Goal: Task Accomplishment & Management: Use online tool/utility

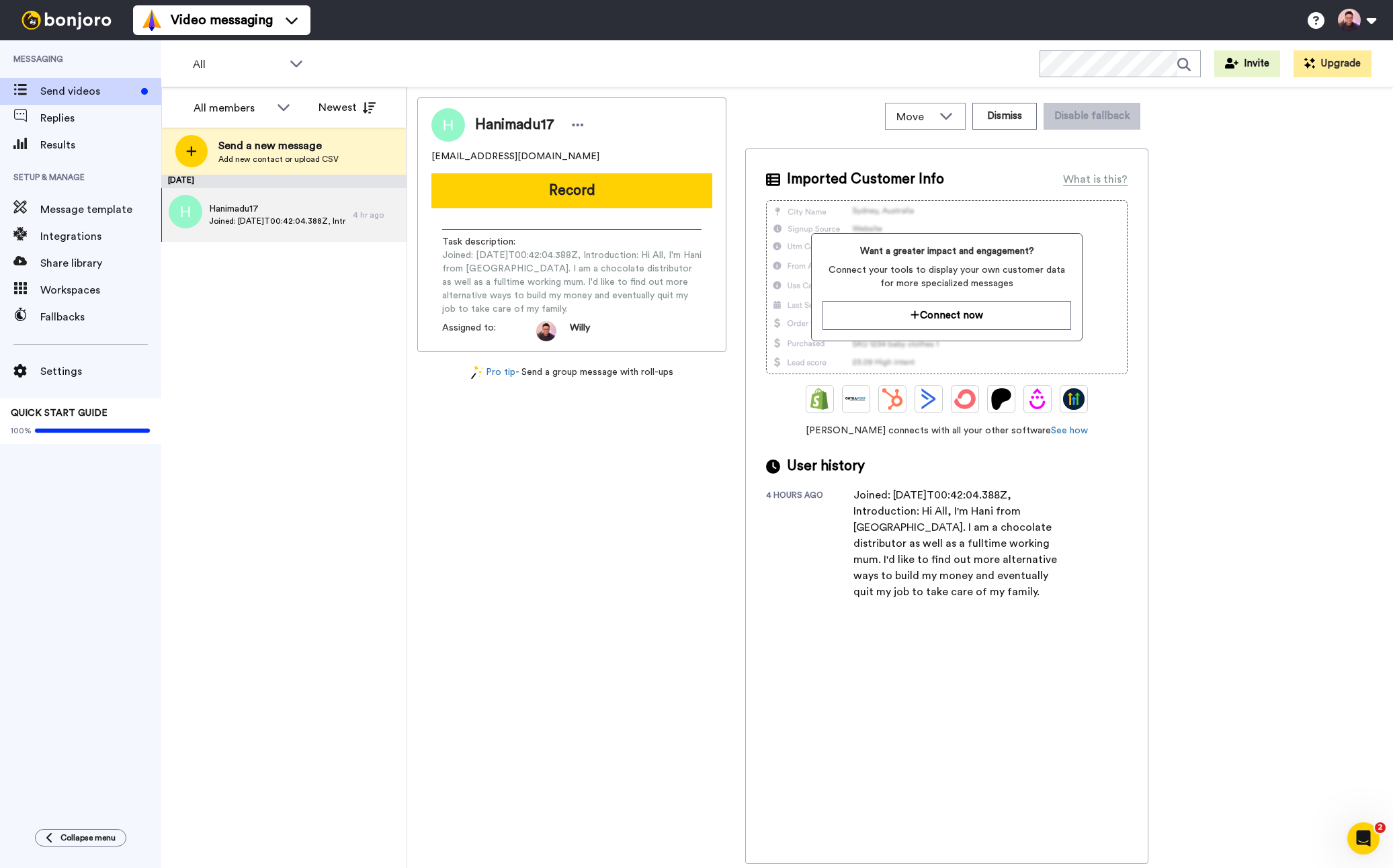
click at [945, 298] on div "Want a greater impact and engagement? Connect your tools to display your own cu…" at bounding box center [947, 287] width 271 height 108
click at [942, 314] on button "Connect now" at bounding box center [947, 315] width 248 height 29
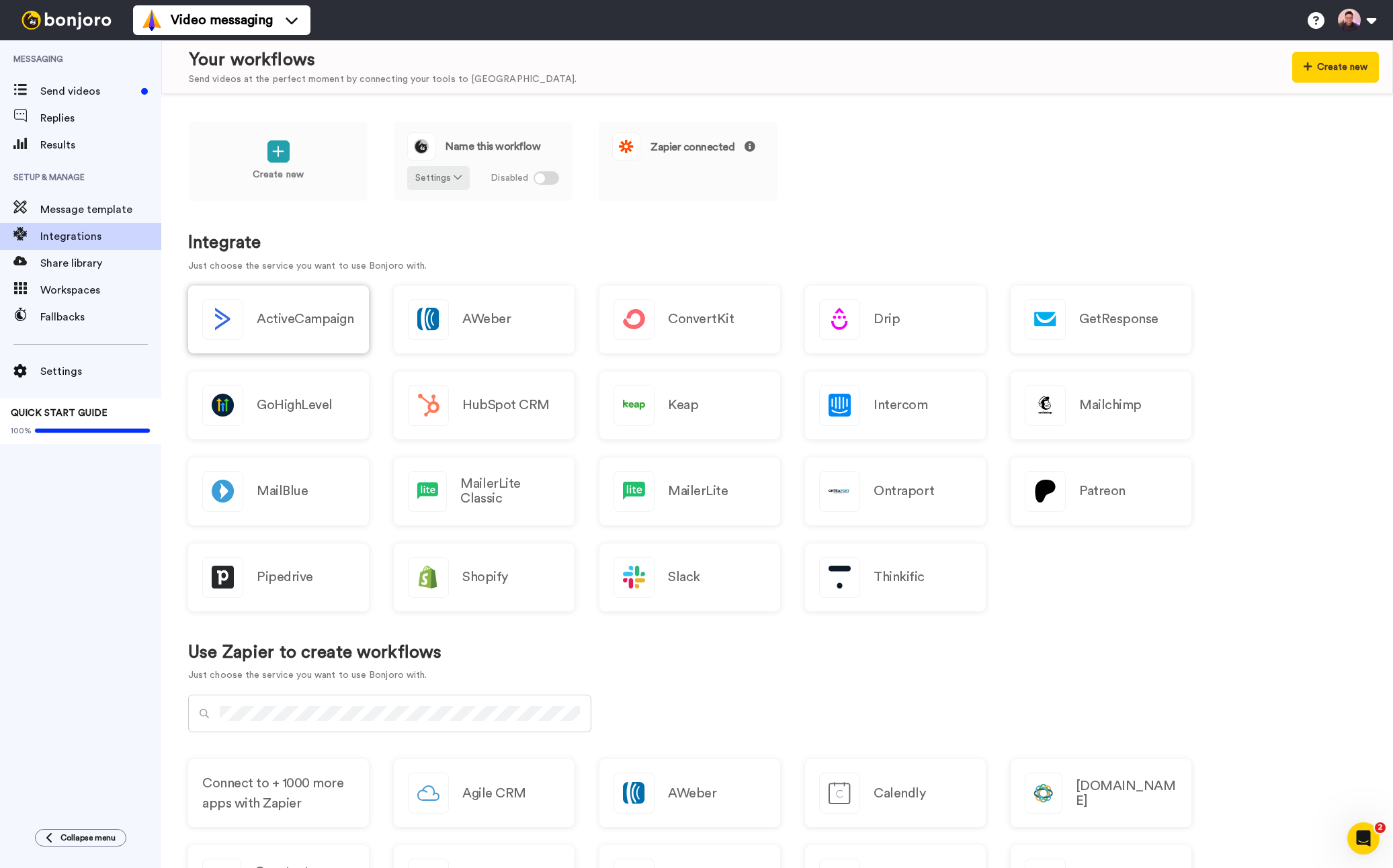
click at [337, 309] on div "ActiveCampaign" at bounding box center [279, 319] width 181 height 68
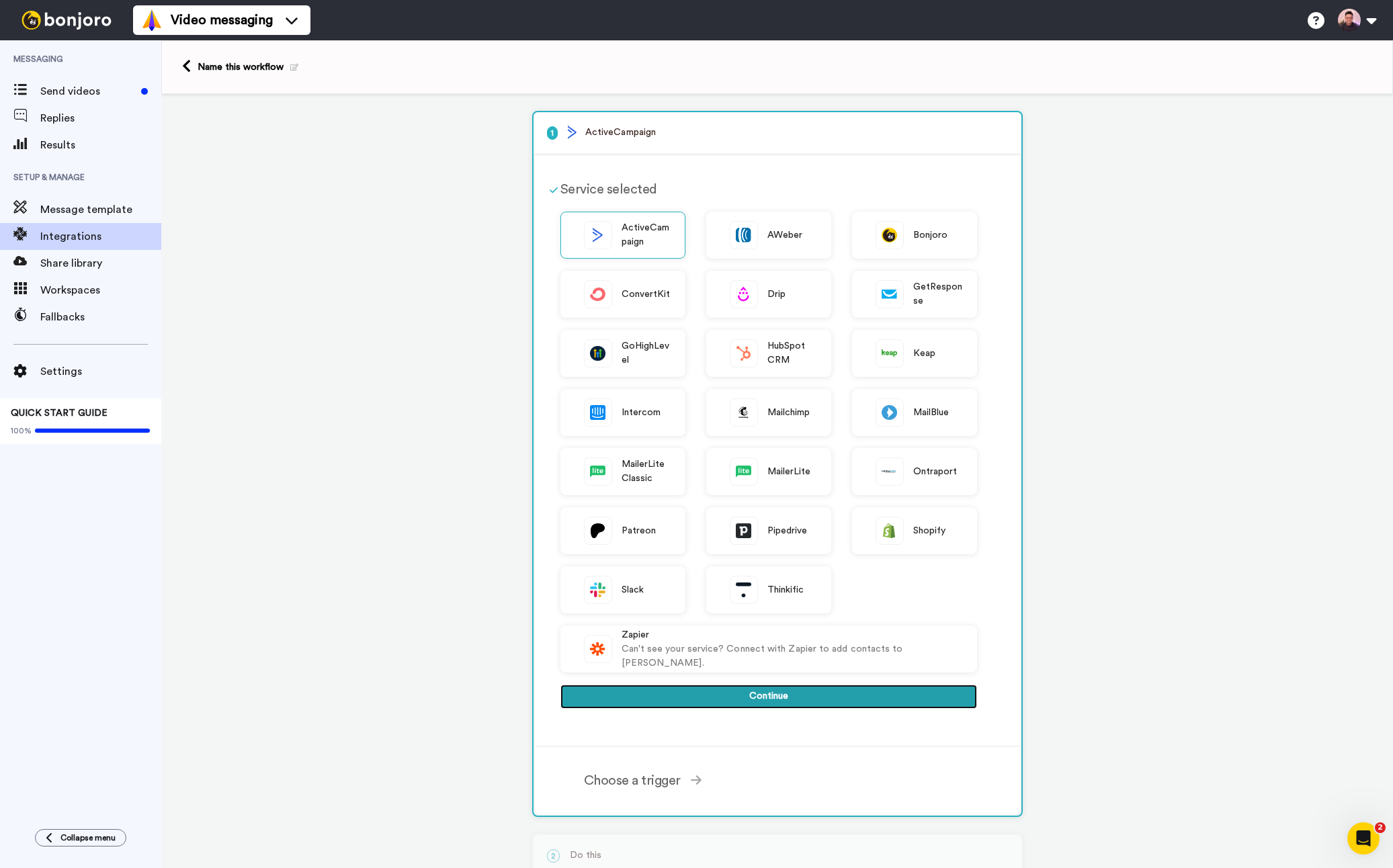
click at [777, 688] on button "Continue" at bounding box center [768, 696] width 416 height 24
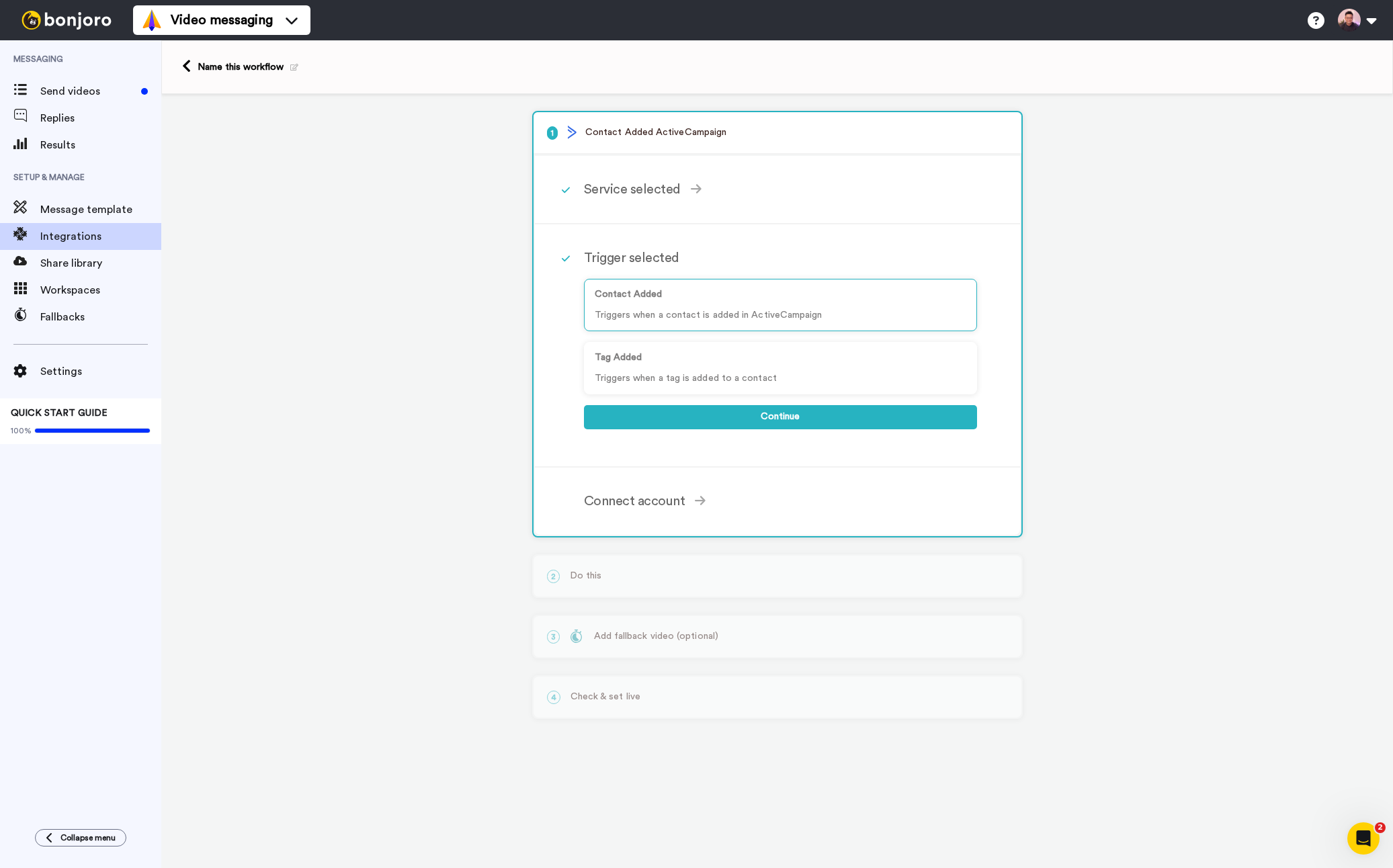
click at [79, 32] on div at bounding box center [66, 20] width 133 height 40
click at [72, 25] on img at bounding box center [66, 20] width 101 height 18
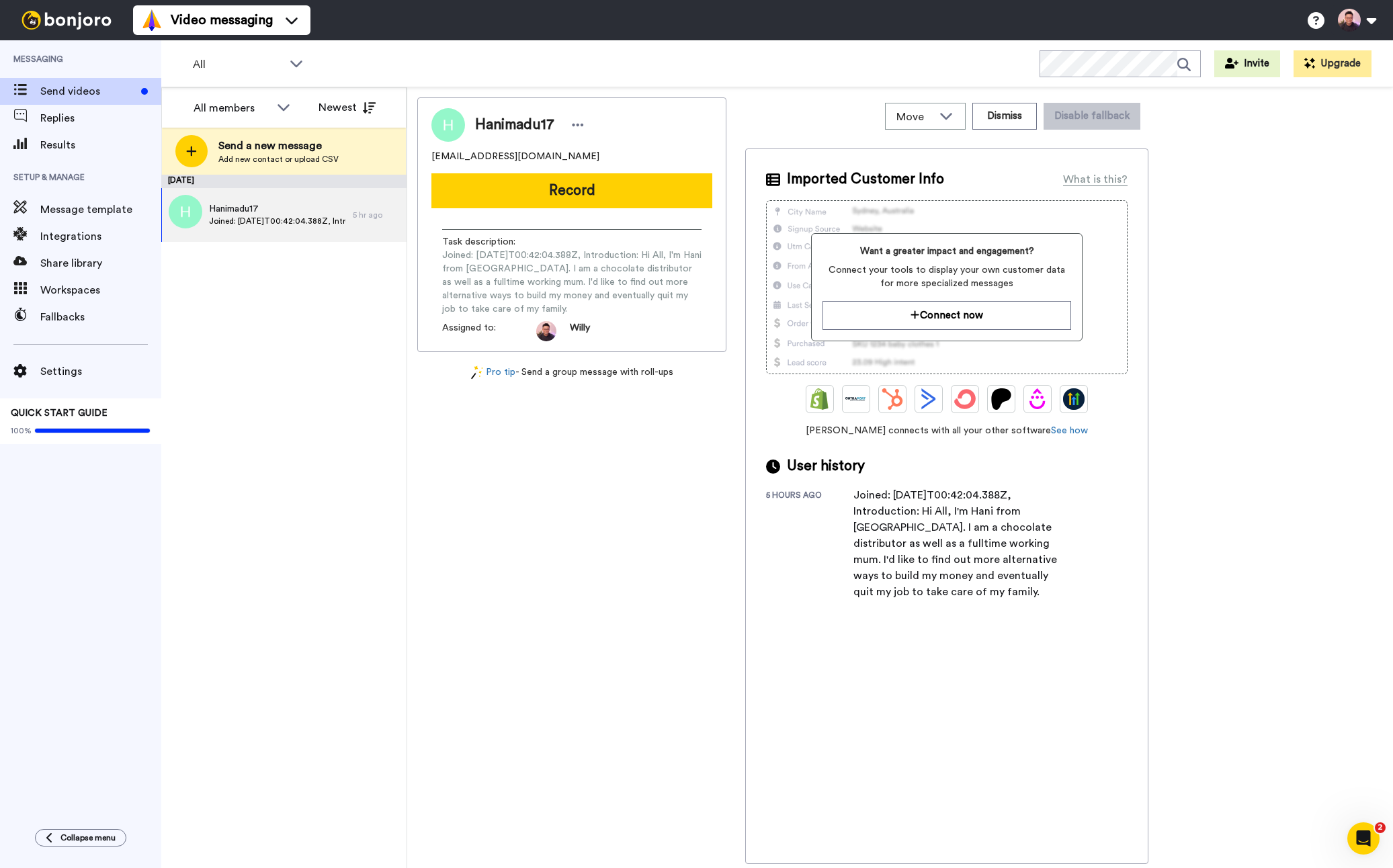
click at [987, 512] on div "Joined: 2025-09-26T00:42:04.388Z, Introduction: Hi All, I'm Hani from Singapore…" at bounding box center [960, 543] width 215 height 113
click at [1083, 406] on img at bounding box center [1074, 399] width 22 height 22
click at [1055, 434] on link "See how" at bounding box center [1070, 431] width 37 height 9
click at [994, 318] on button "Connect now" at bounding box center [947, 315] width 248 height 29
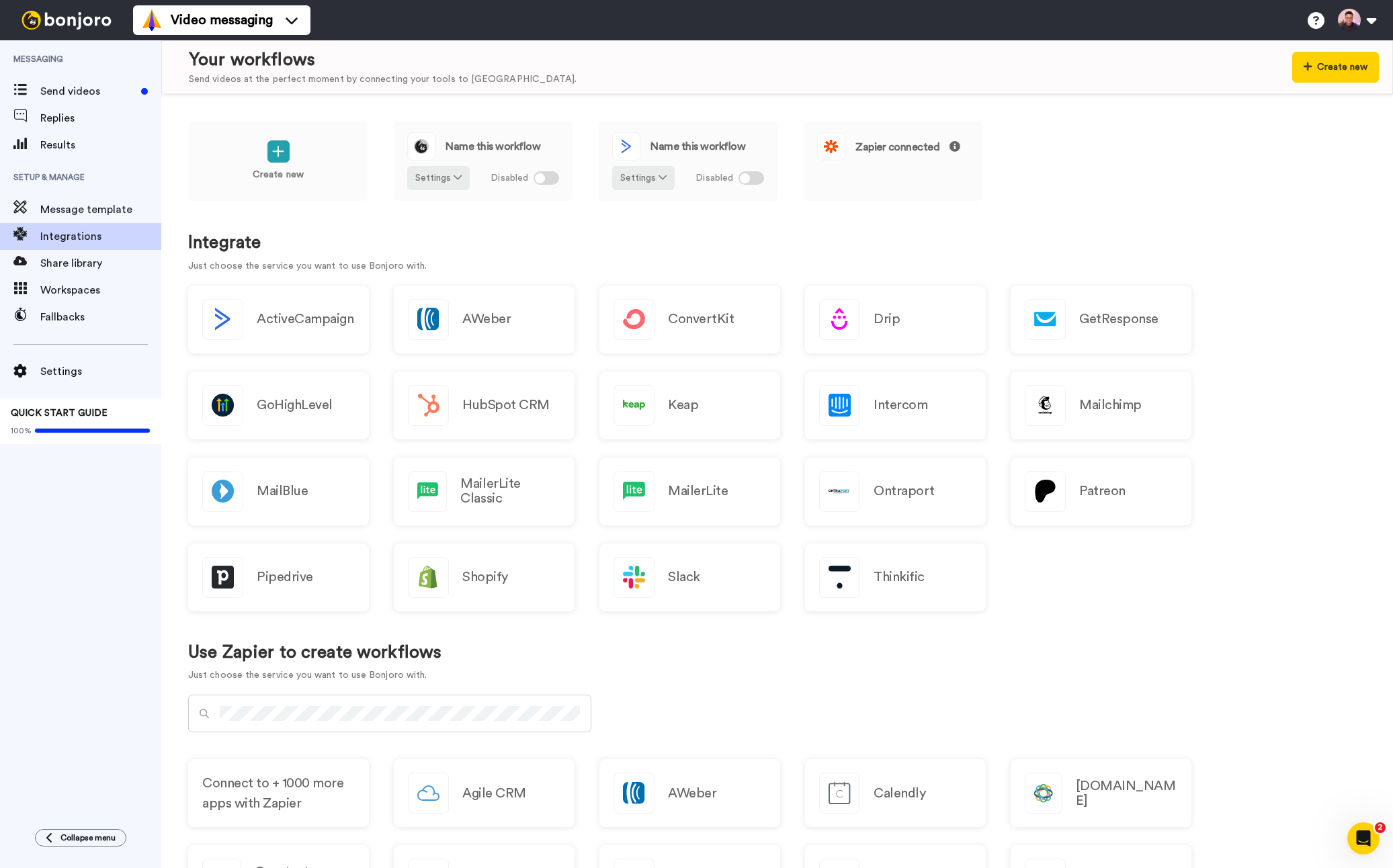
click at [1006, 197] on div "Create new Name this workflow Settings Disabled Name this workflow Settings Dis…" at bounding box center [777, 170] width 1178 height 98
click at [717, 152] on span "Name this workflow" at bounding box center [697, 146] width 95 height 11
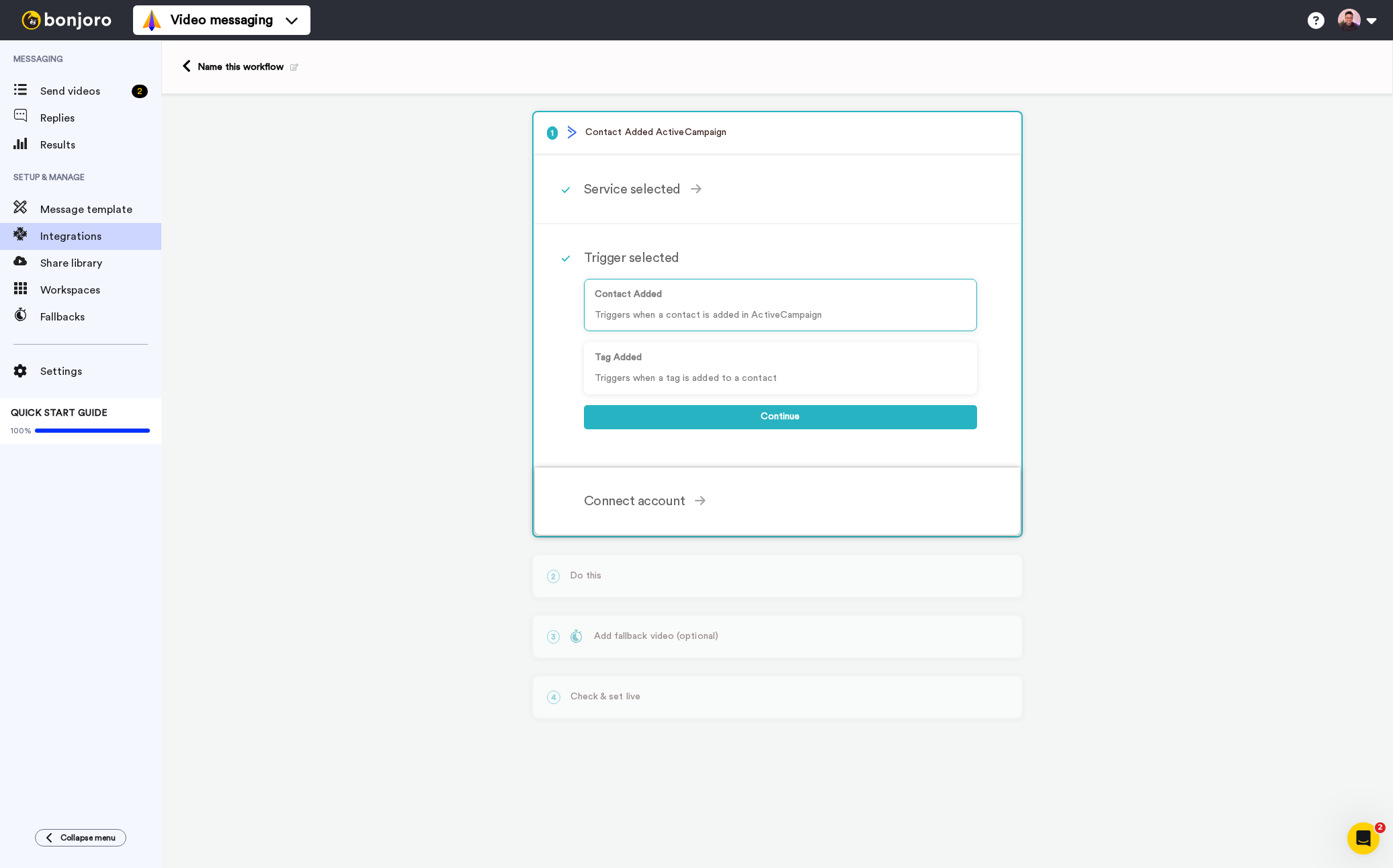
click at [643, 496] on div "Connect account" at bounding box center [780, 501] width 393 height 20
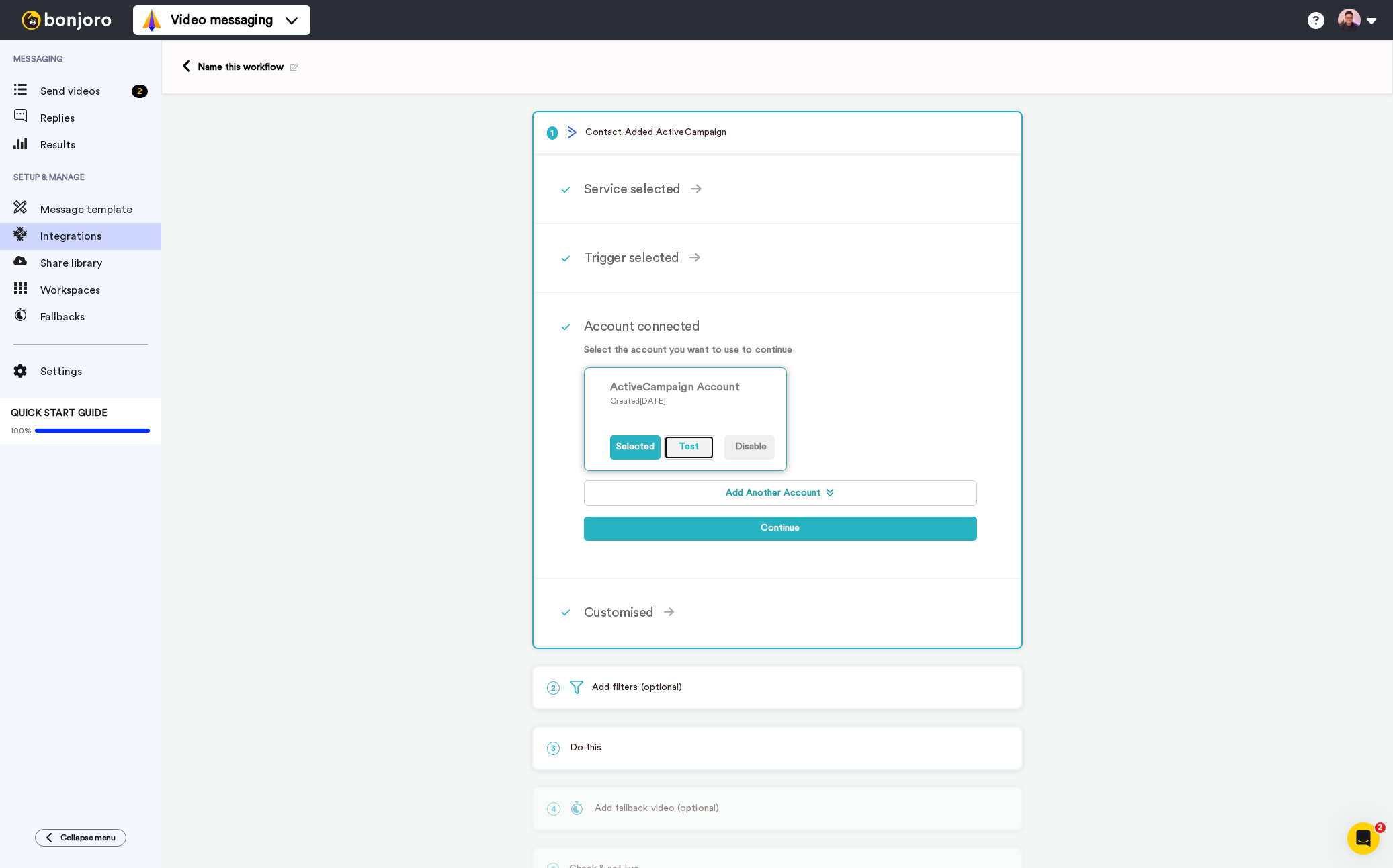
click at [687, 448] on button "Test" at bounding box center [689, 447] width 50 height 24
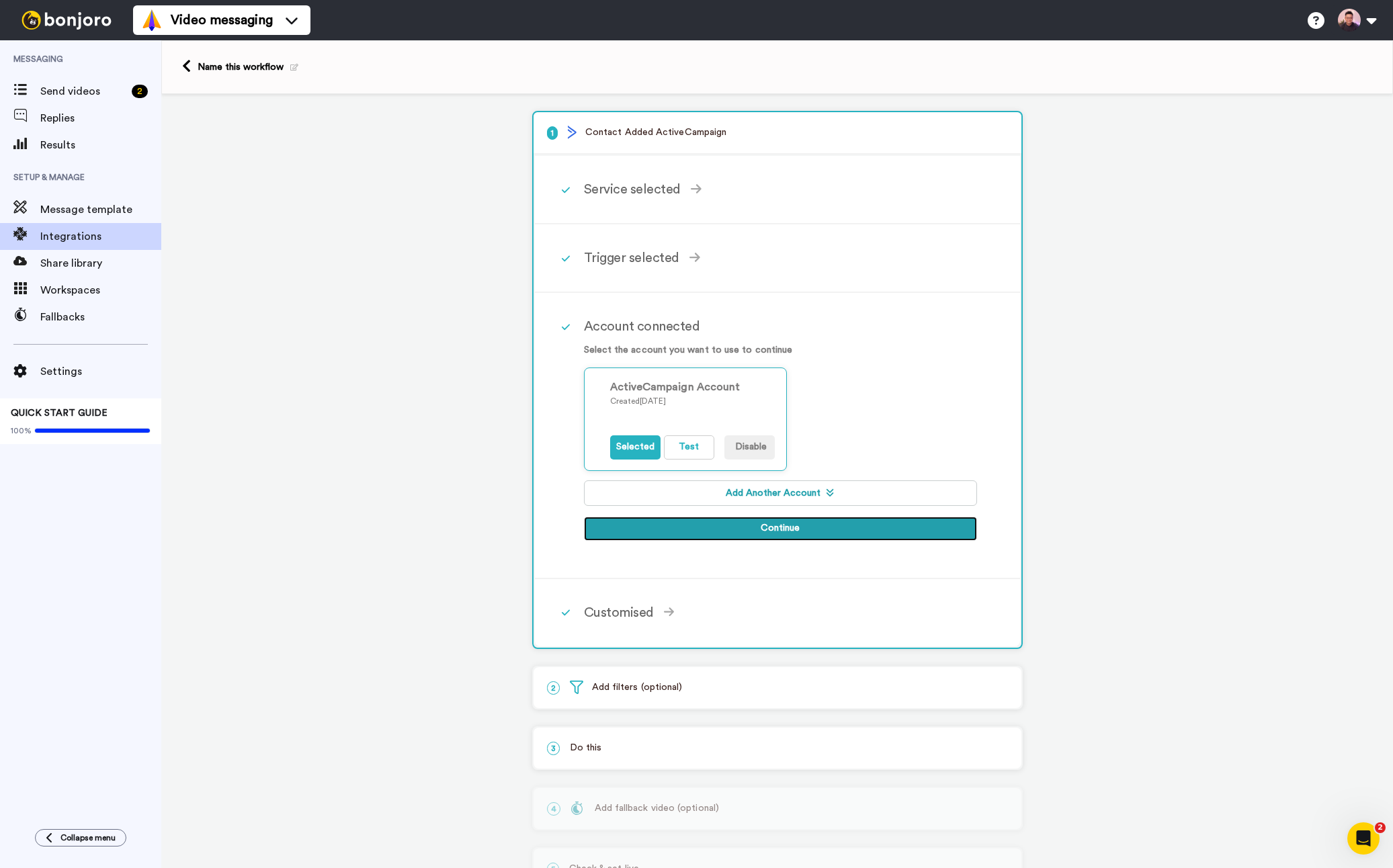
click at [800, 531] on button "Continue" at bounding box center [780, 529] width 393 height 24
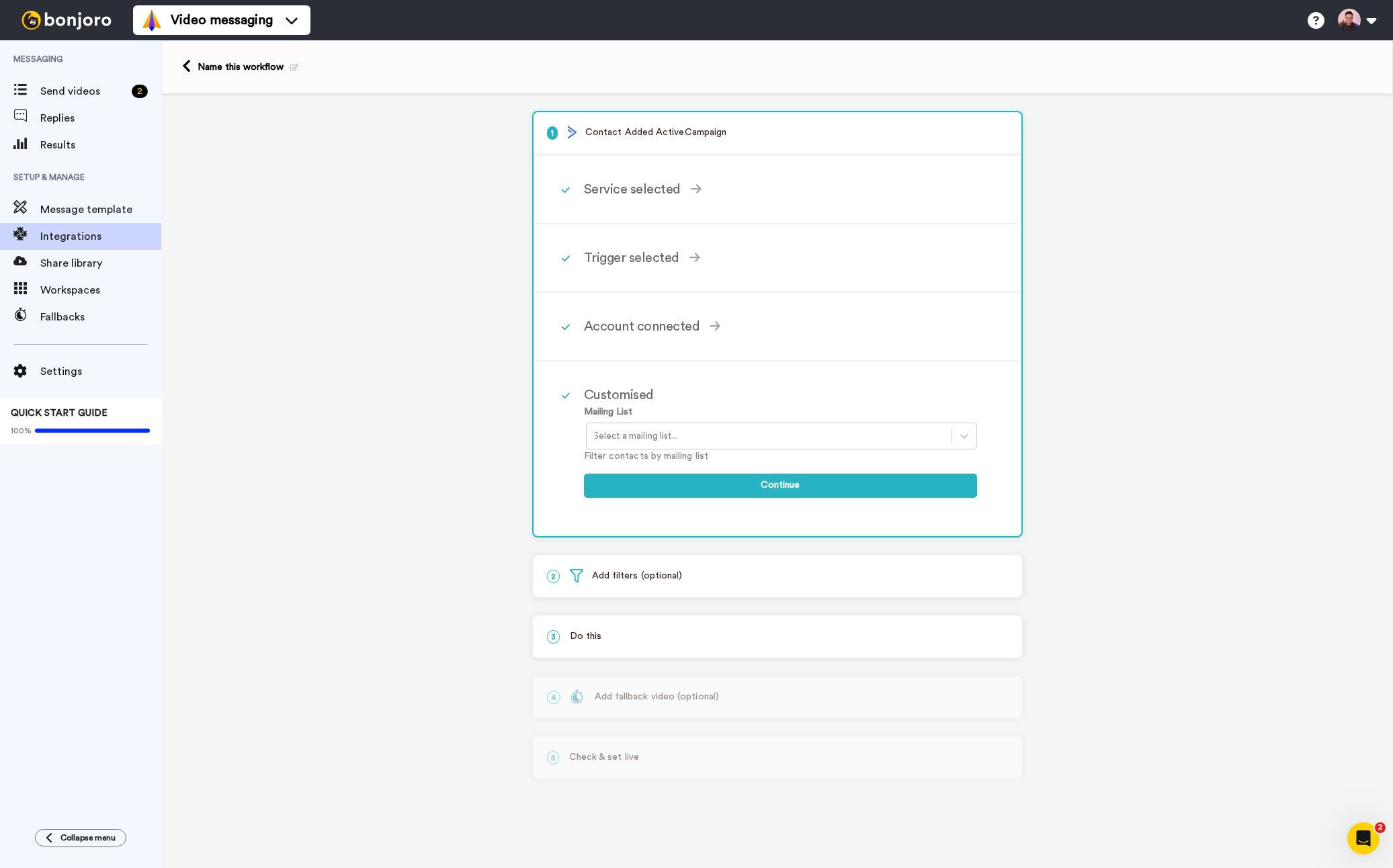
click at [847, 432] on div at bounding box center [769, 436] width 352 height 16
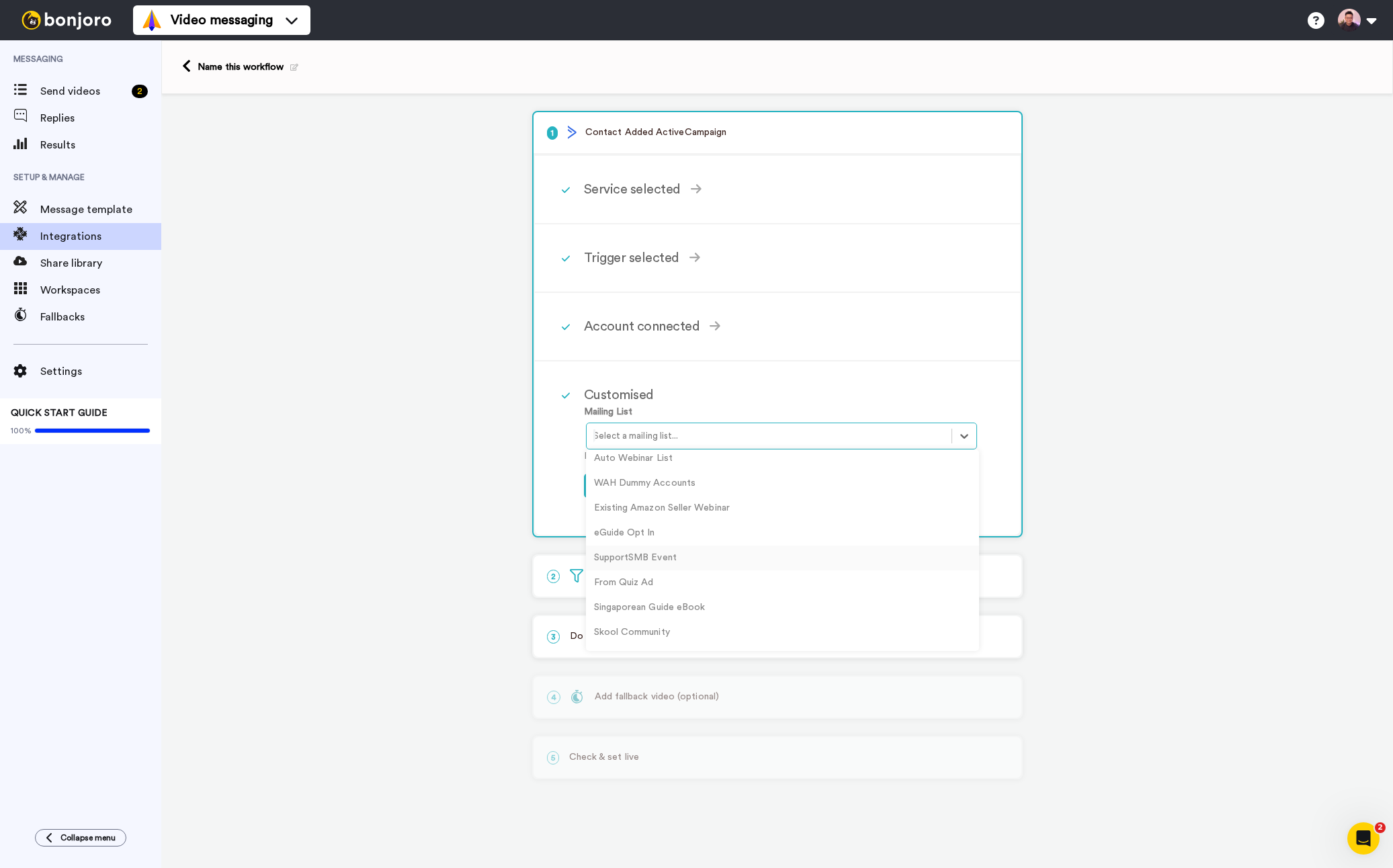
scroll to position [102, 0]
click at [727, 606] on div "Skool Community" at bounding box center [783, 611] width 393 height 25
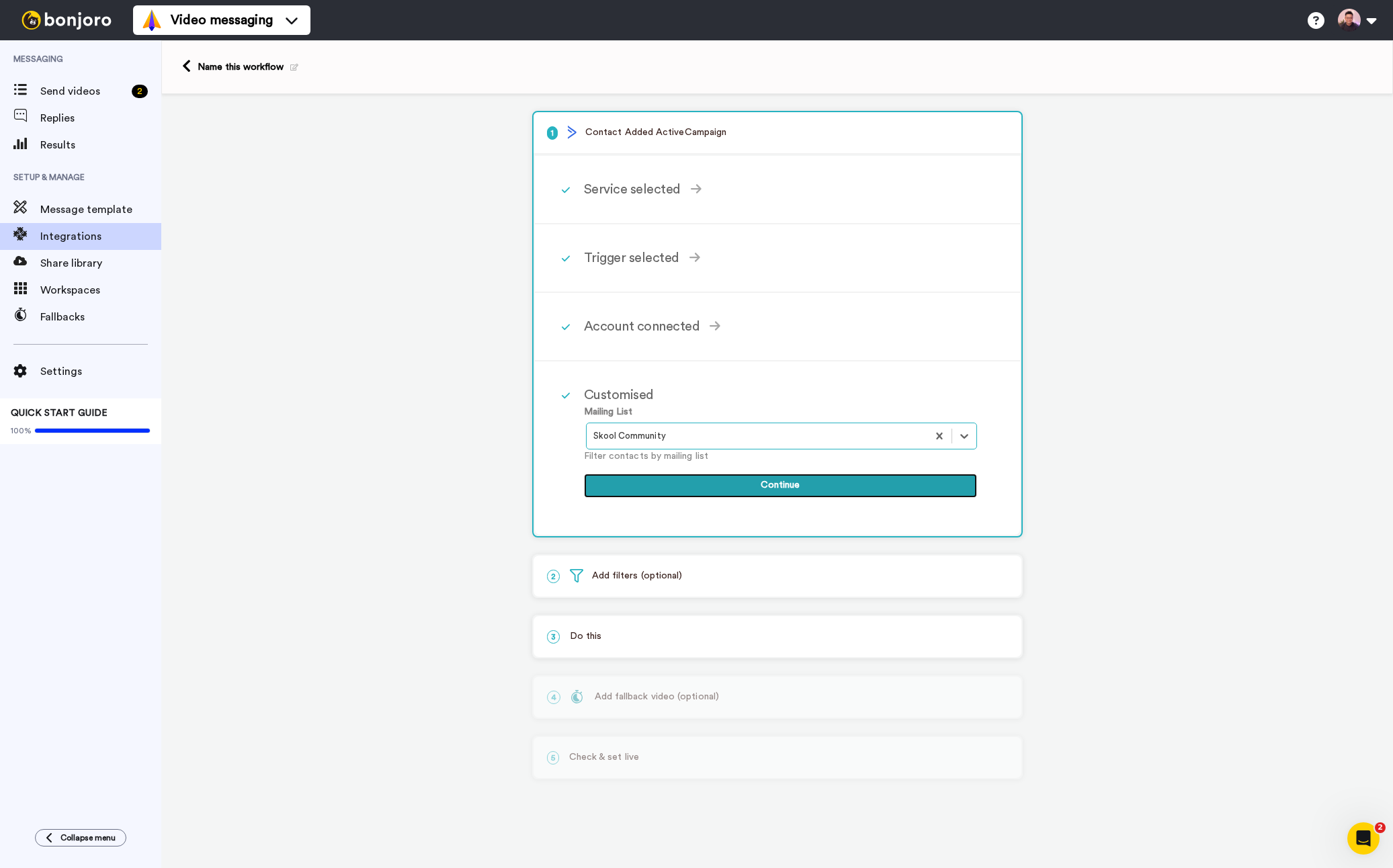
click at [767, 491] on button "Continue" at bounding box center [780, 486] width 393 height 24
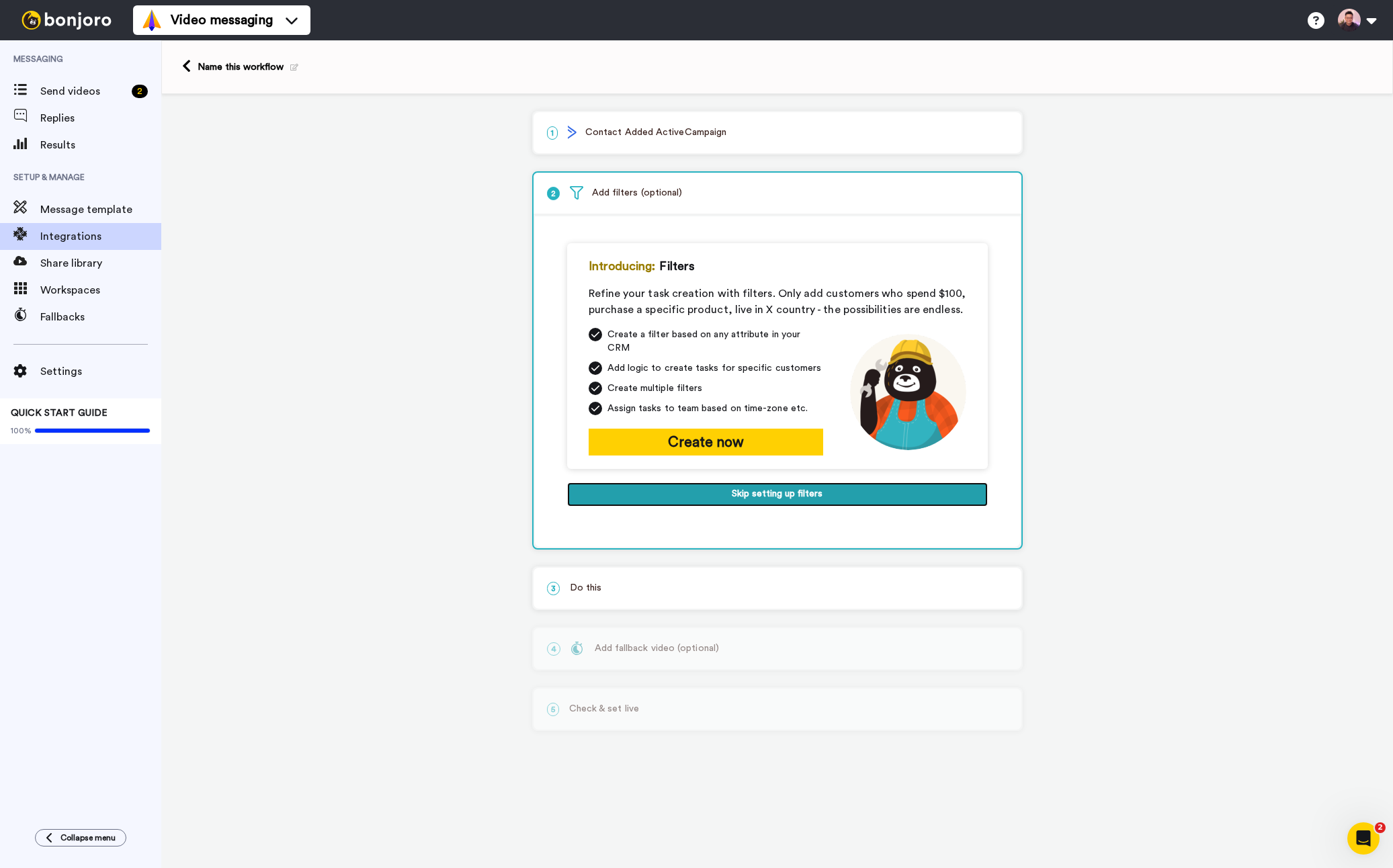
click at [783, 486] on button "Skip setting up filters" at bounding box center [777, 494] width 421 height 24
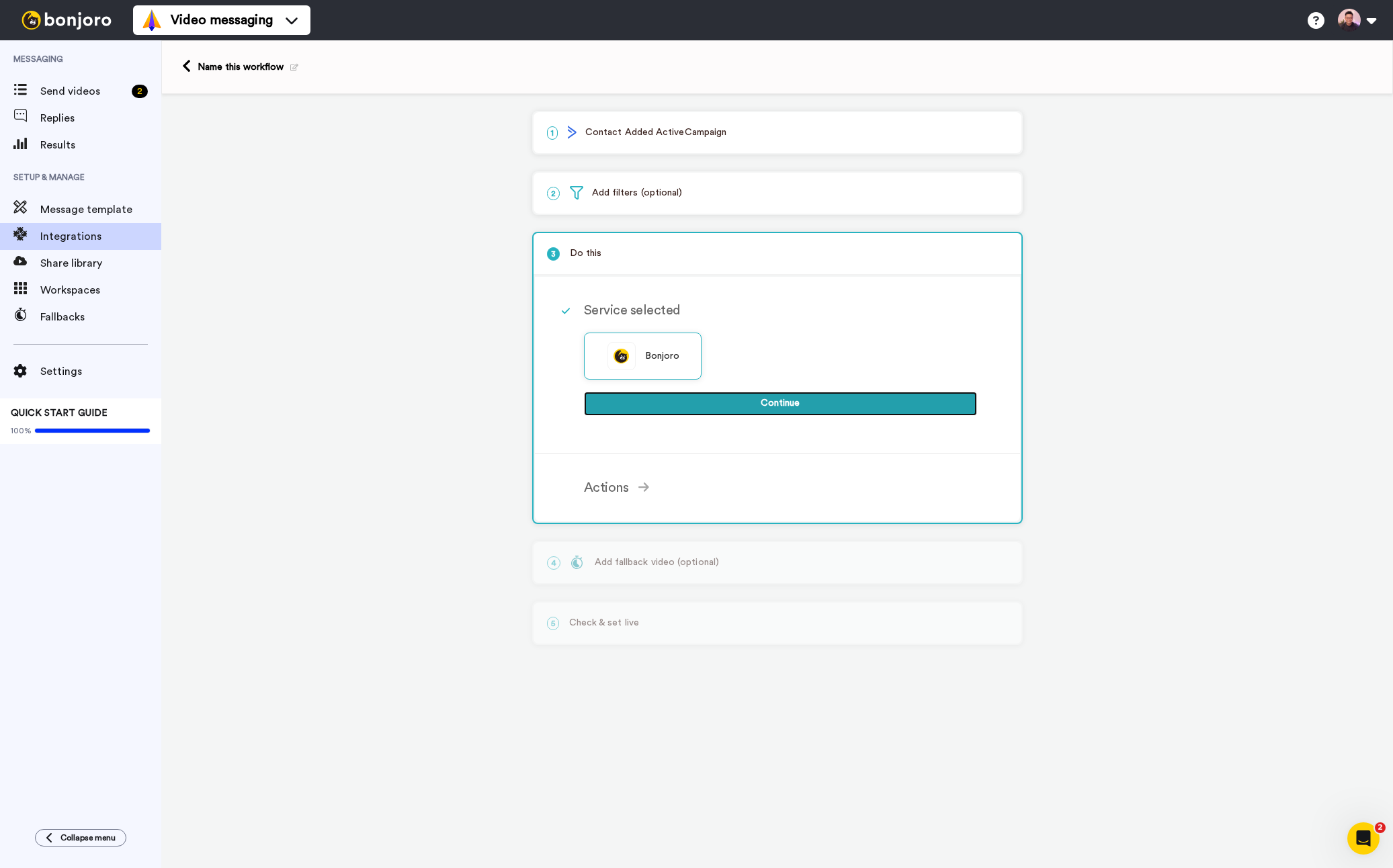
click at [787, 406] on button "Continue" at bounding box center [780, 403] width 393 height 24
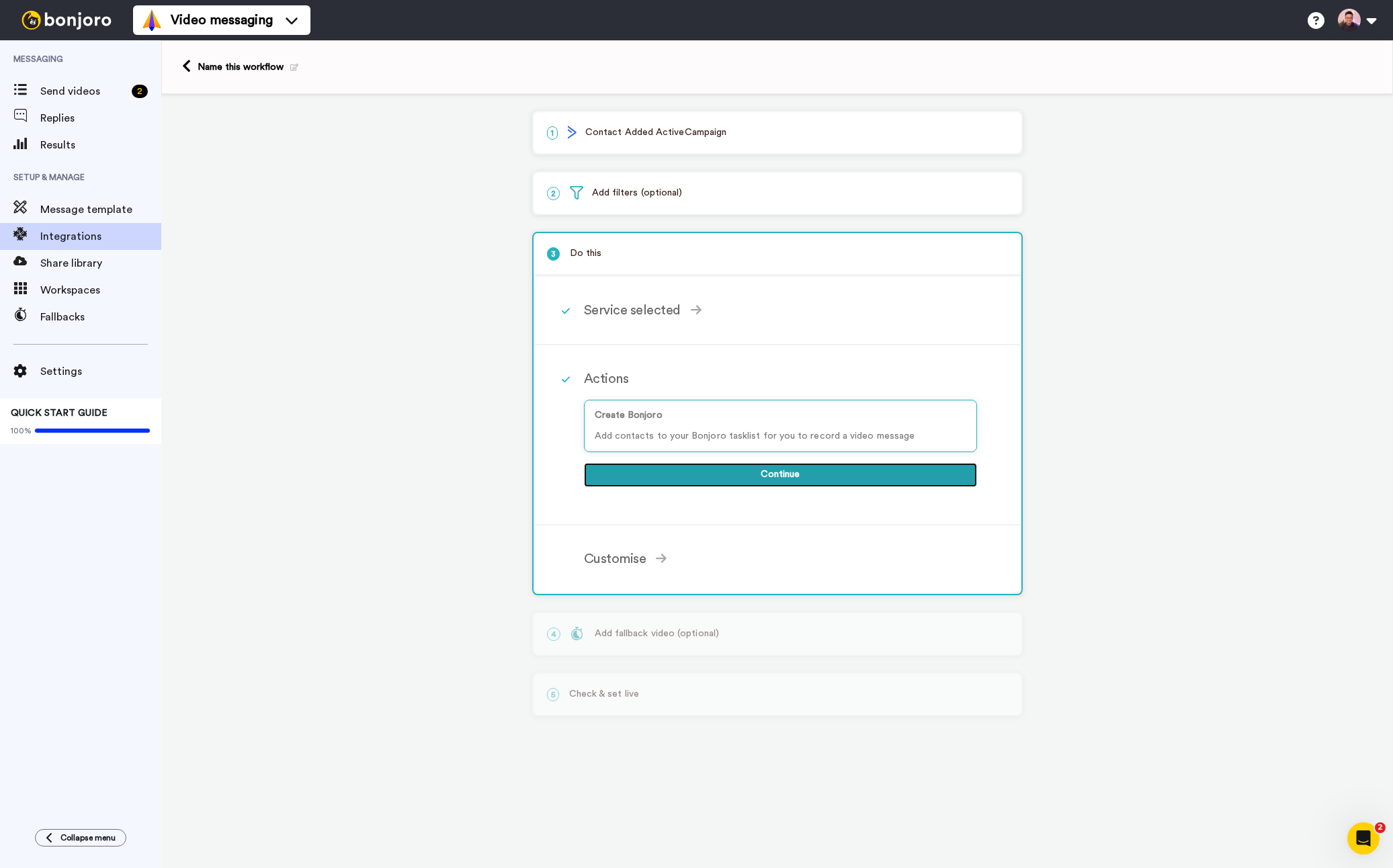
click at [788, 476] on button "Continue" at bounding box center [780, 475] width 393 height 24
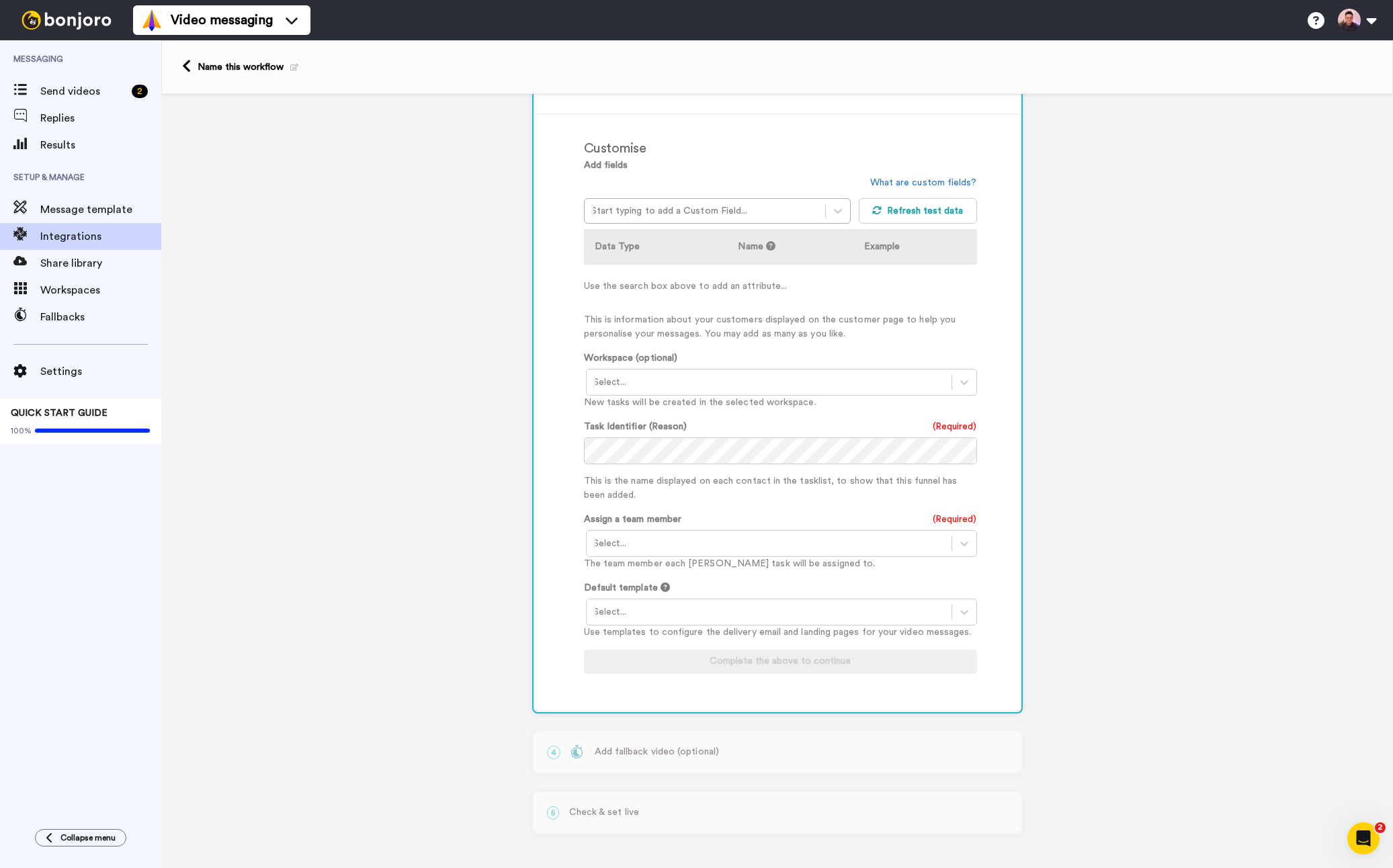
scroll to position [222, 0]
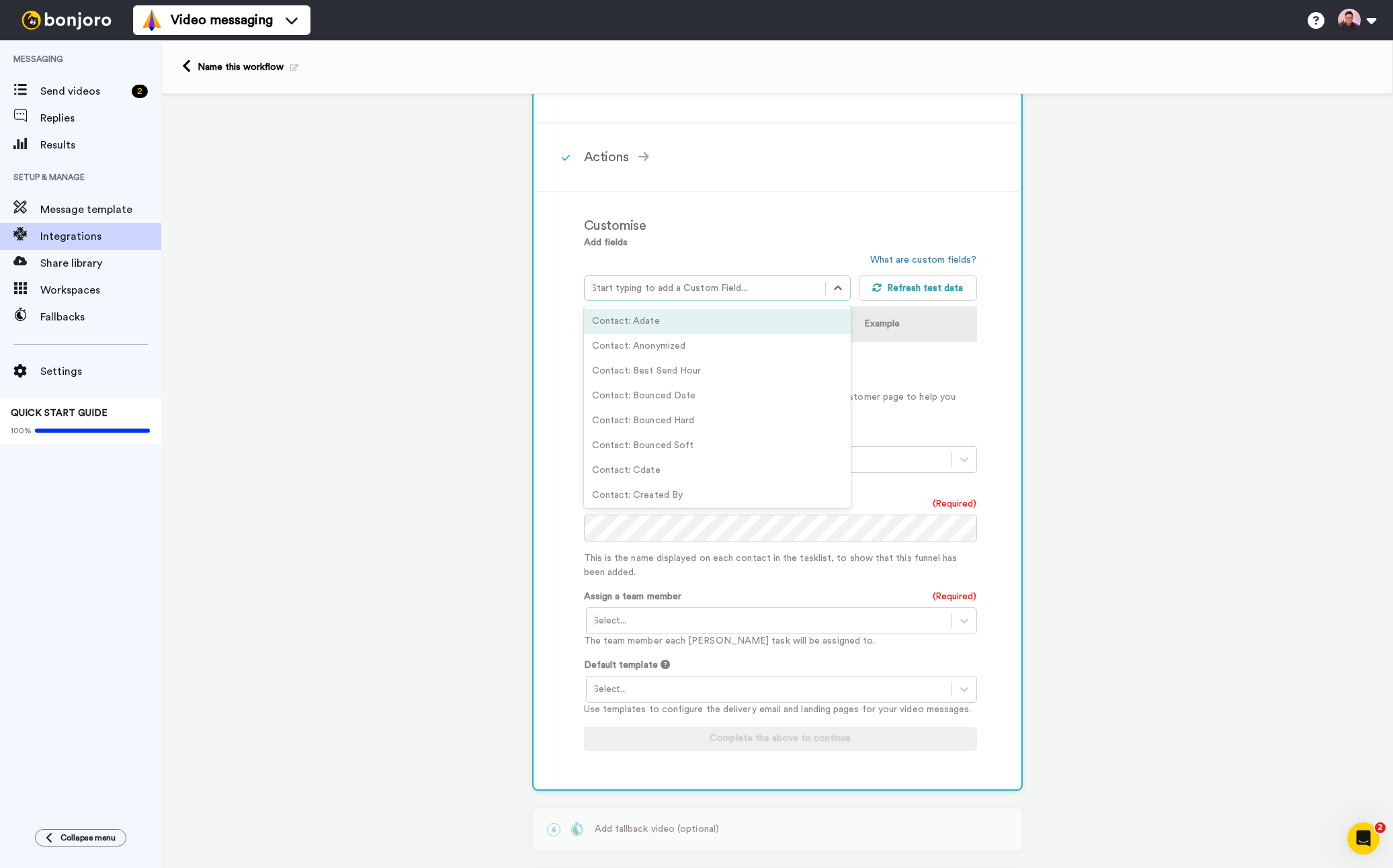
click at [775, 292] on div at bounding box center [706, 288] width 228 height 16
click at [999, 382] on div "Customise Add fields option Contact: Organization focused, 44 of 56. 56 results…" at bounding box center [795, 490] width 423 height 569
click at [929, 296] on button "Refresh test data" at bounding box center [918, 288] width 119 height 25
click at [809, 618] on div at bounding box center [769, 620] width 352 height 16
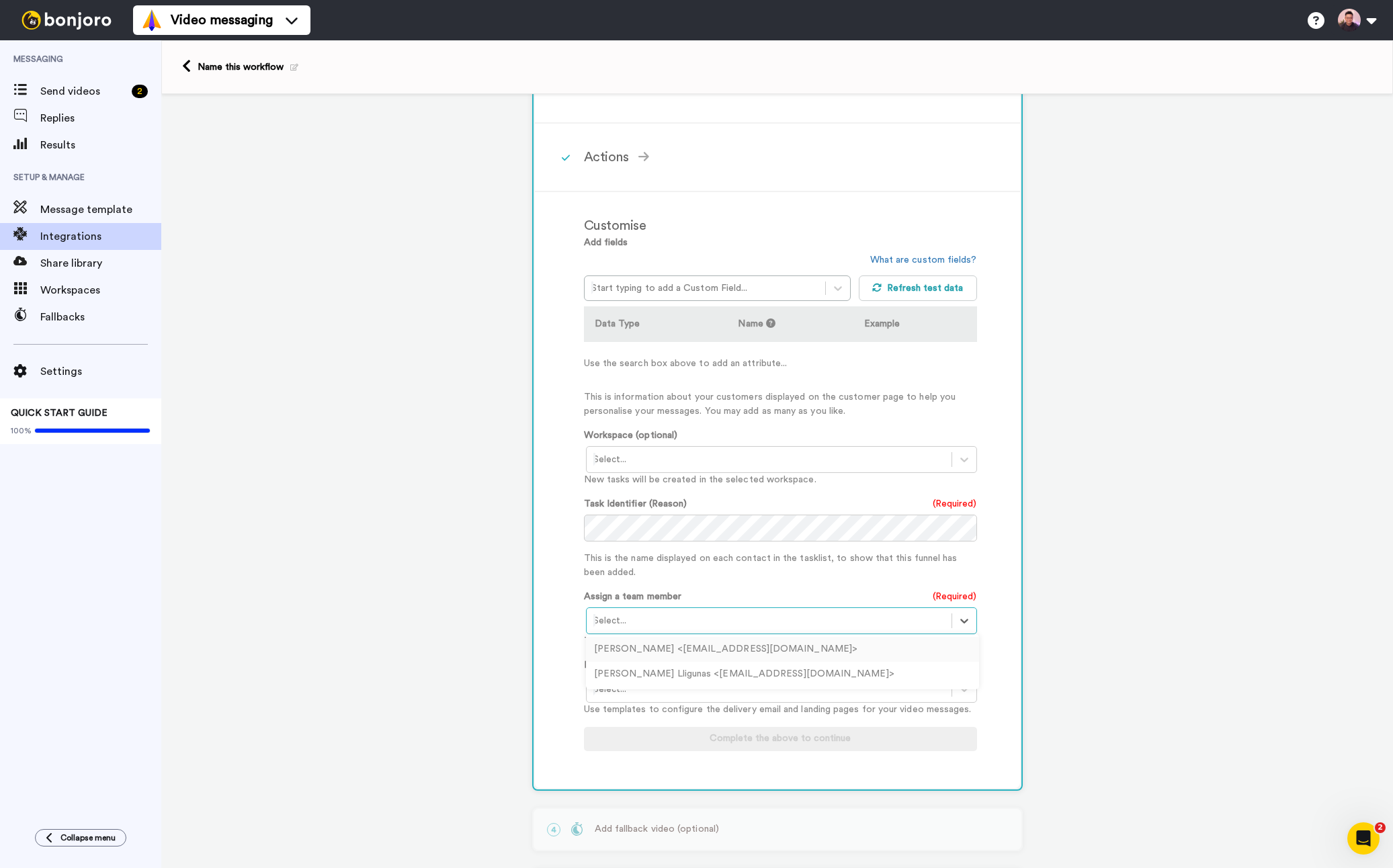
click at [778, 654] on div "Willy Lin <hello@wah-academy.com>" at bounding box center [783, 649] width 393 height 25
click at [803, 696] on div at bounding box center [769, 689] width 352 height 16
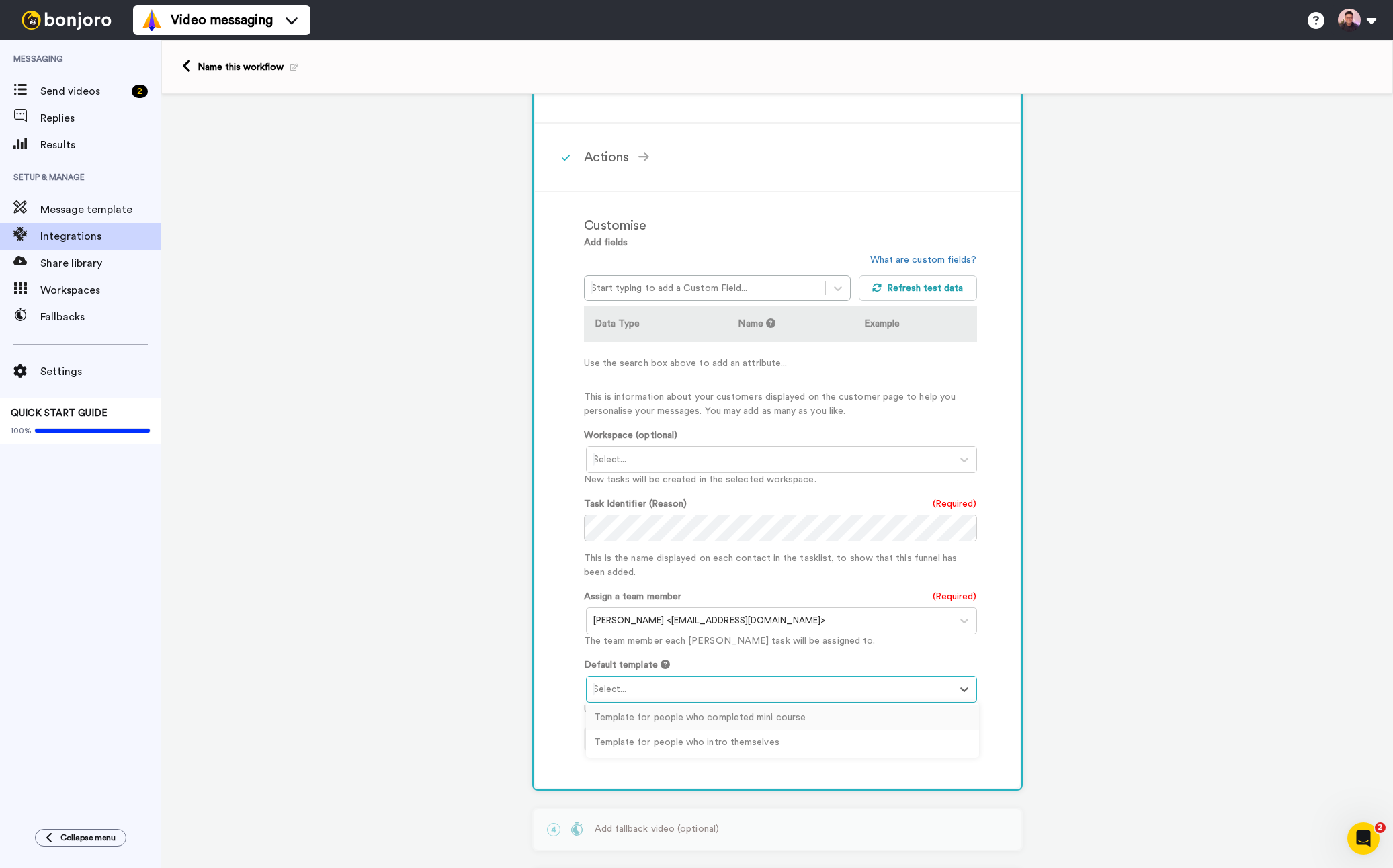
click at [991, 626] on div "Customise Add fields Start typing to add a Custom Field... What are custom fiel…" at bounding box center [795, 490] width 423 height 569
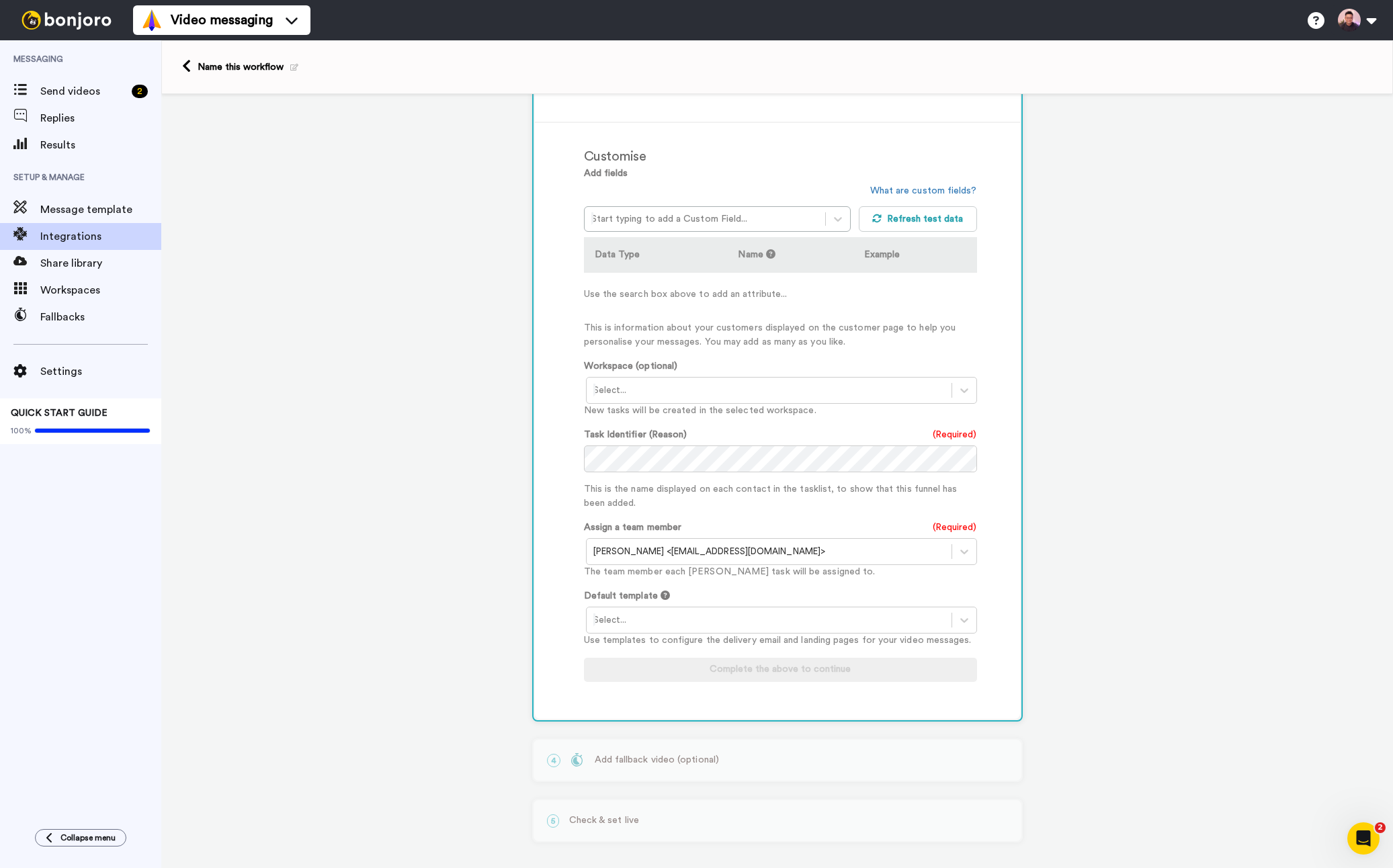
scroll to position [302, 0]
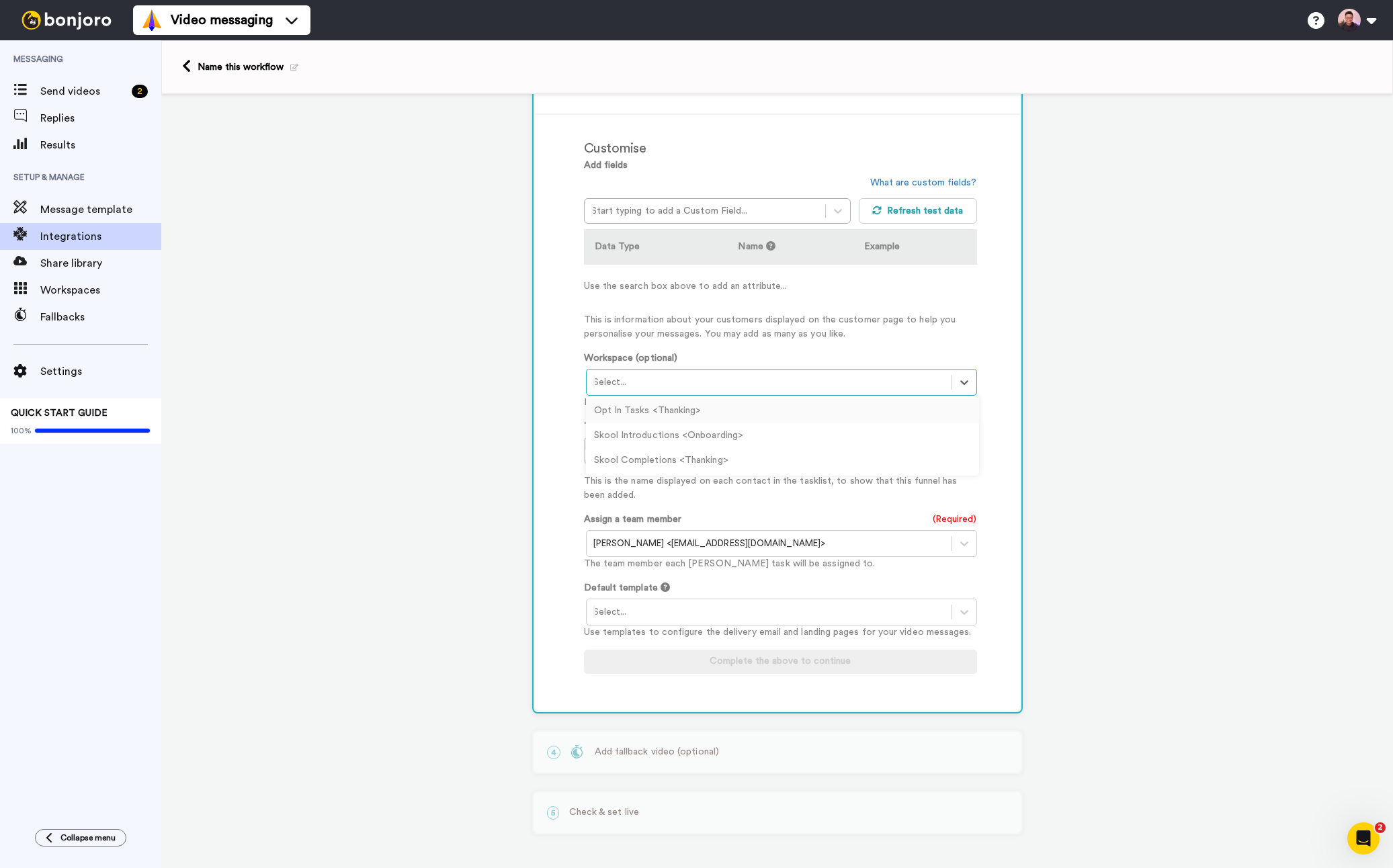
click at [826, 382] on div at bounding box center [769, 382] width 352 height 16
click at [785, 436] on div "Skool Introductions <Onboarding>" at bounding box center [783, 436] width 393 height 25
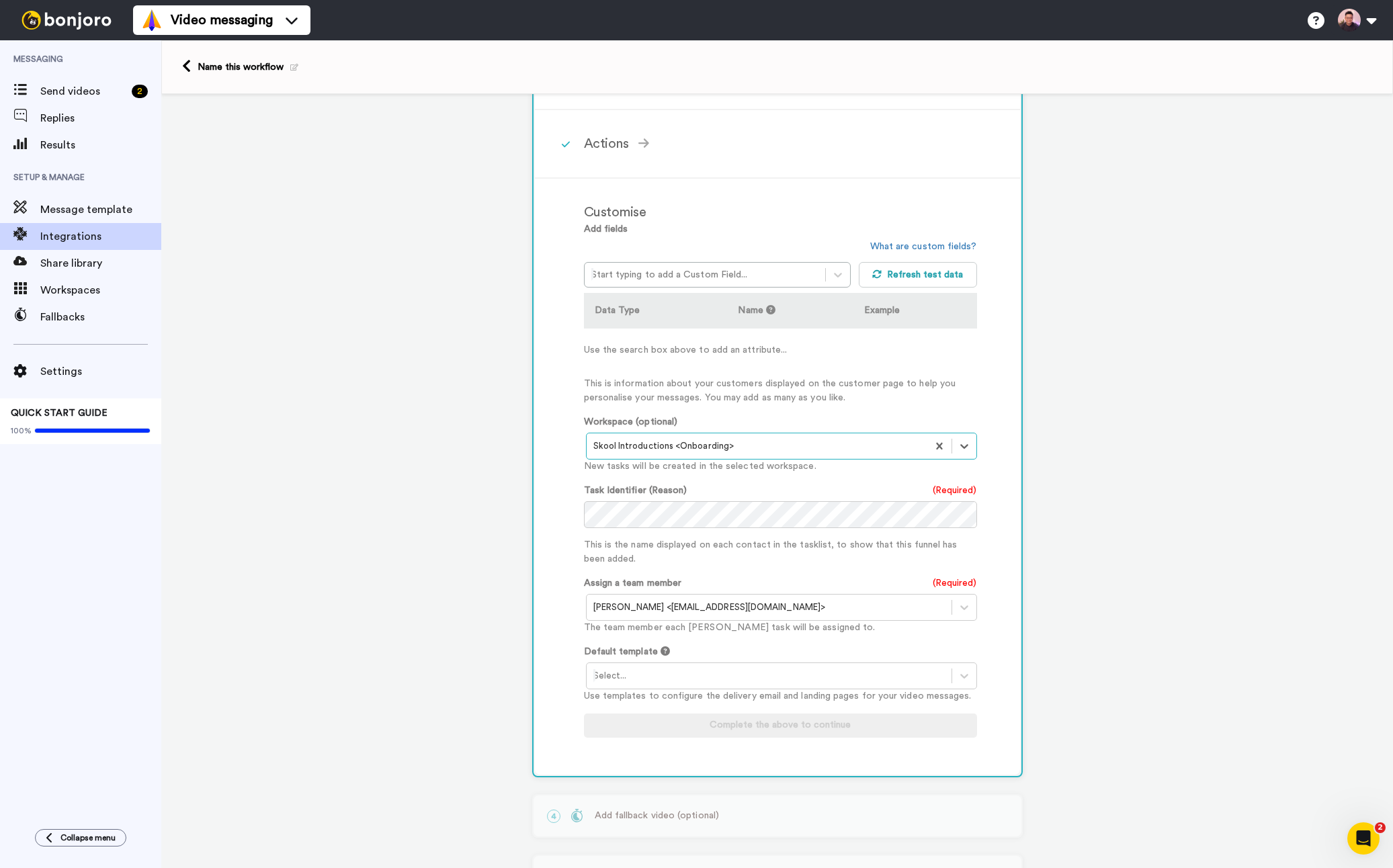
scroll to position [222, 0]
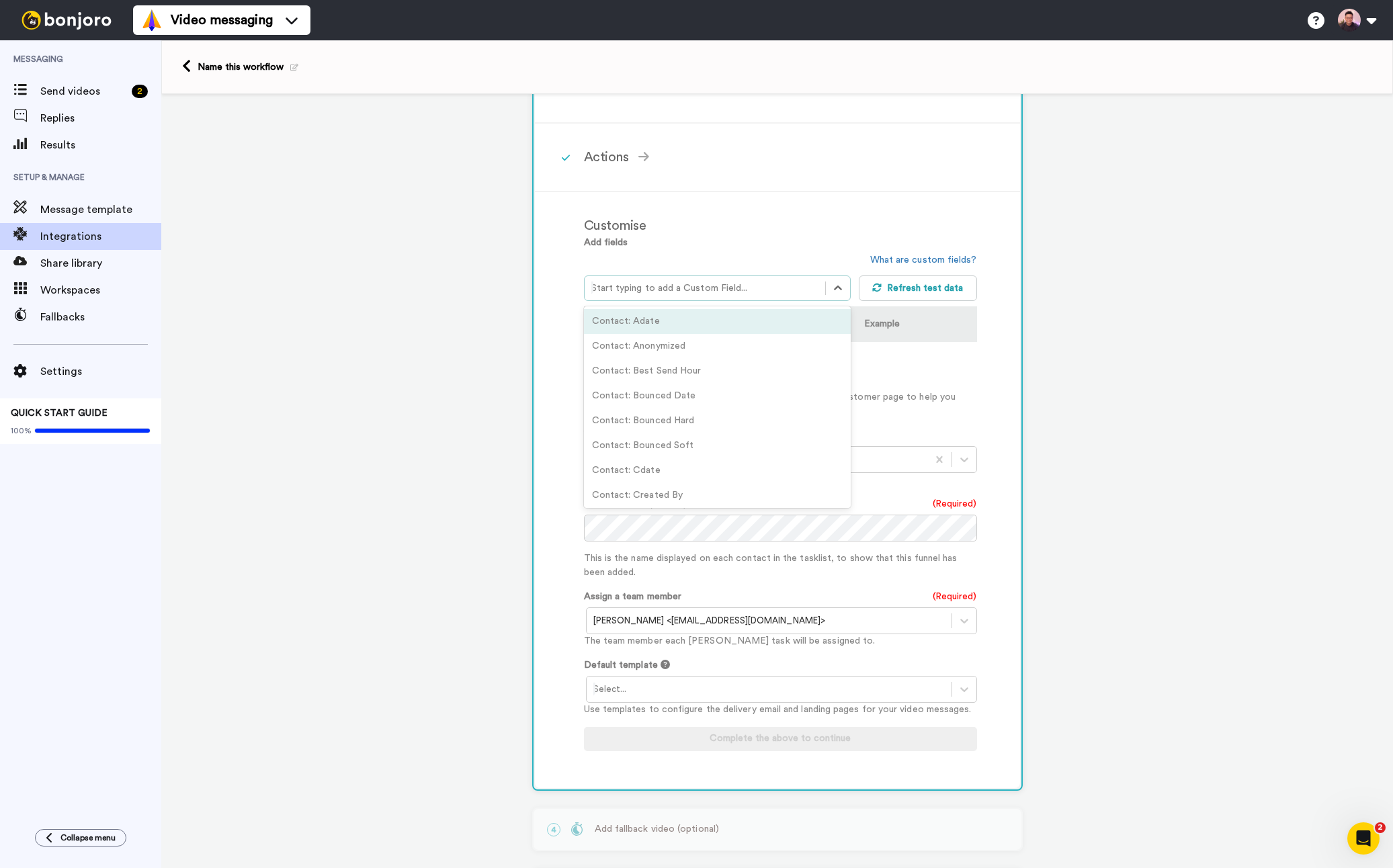
click at [800, 292] on div at bounding box center [706, 288] width 228 height 16
click at [783, 331] on div "Contact: Adate" at bounding box center [718, 322] width 268 height 25
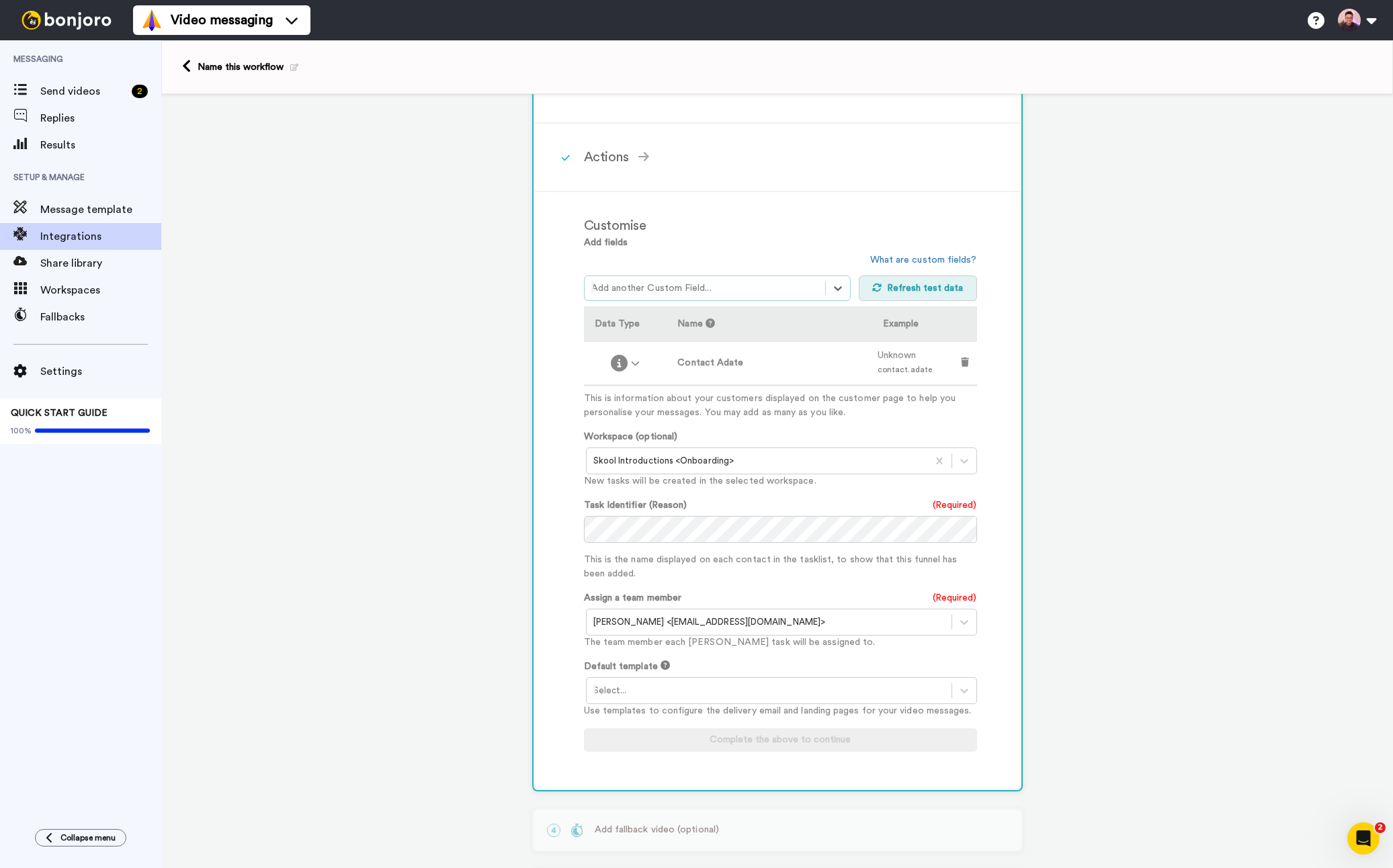
click at [928, 292] on button "Refresh test data" at bounding box center [918, 288] width 119 height 25
click at [747, 291] on div at bounding box center [706, 288] width 228 height 16
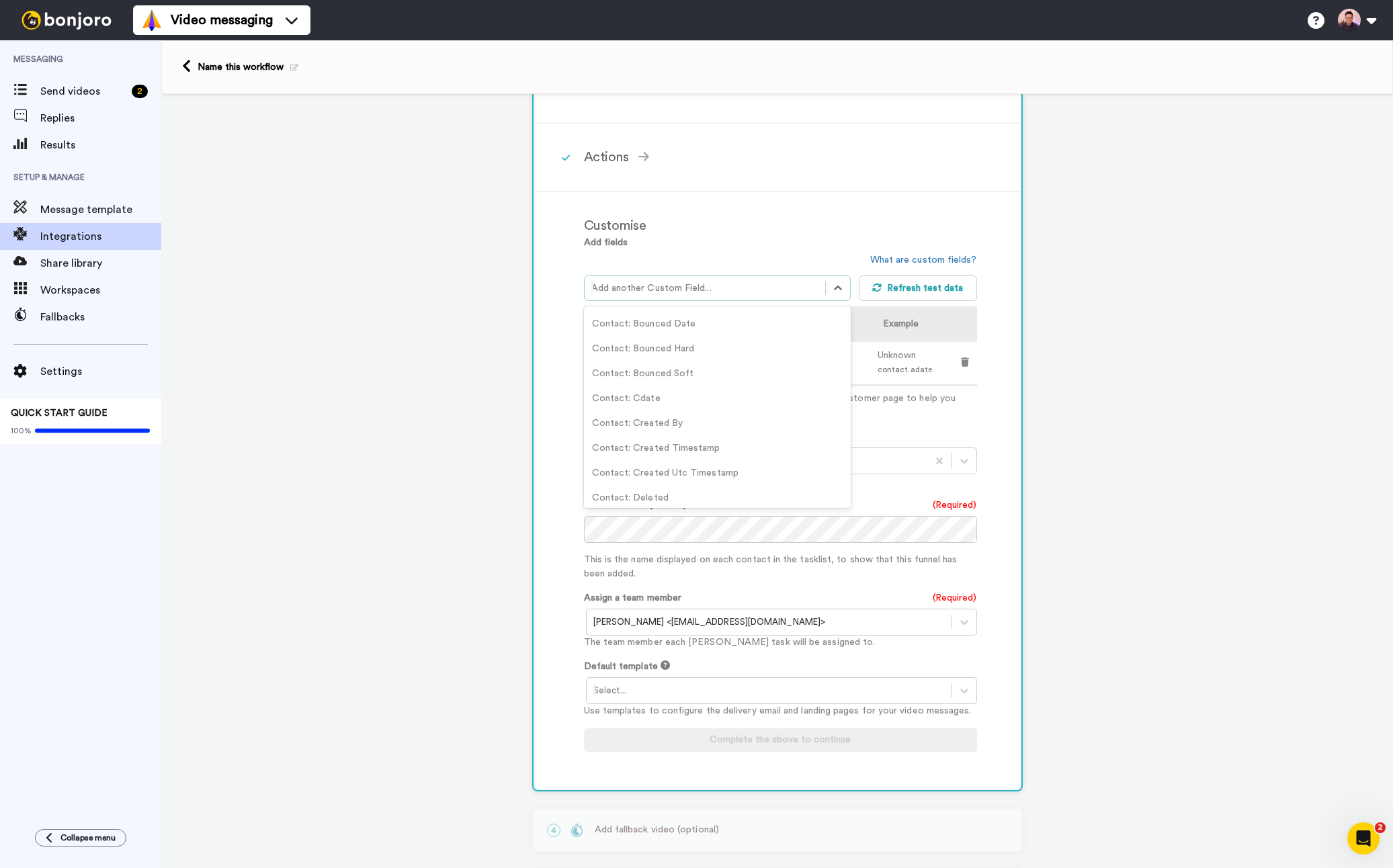
scroll to position [81, 0]
click at [730, 441] on div "Contact: Created Timestamp" at bounding box center [718, 439] width 268 height 25
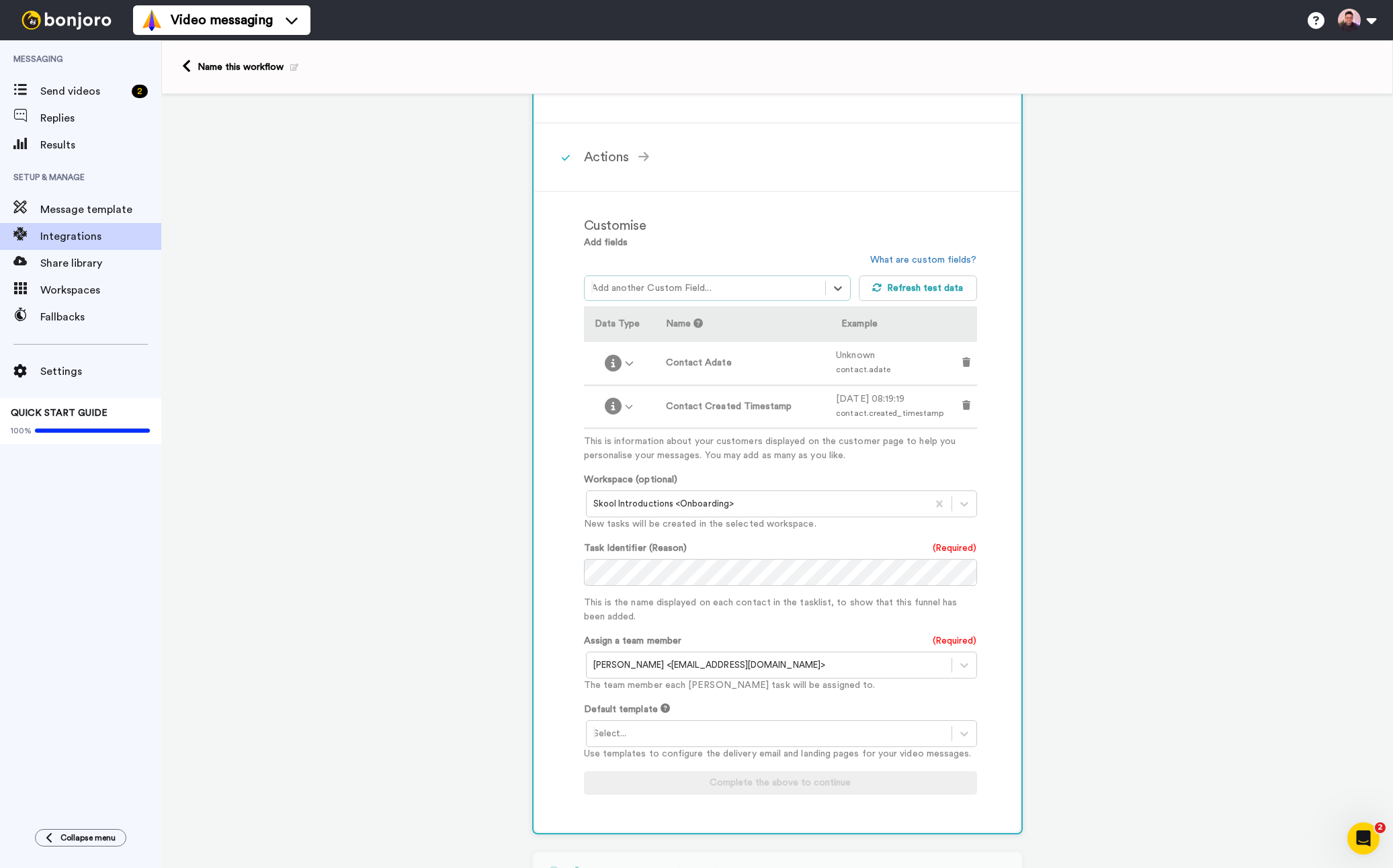
click at [967, 361] on td at bounding box center [967, 364] width 20 height 43
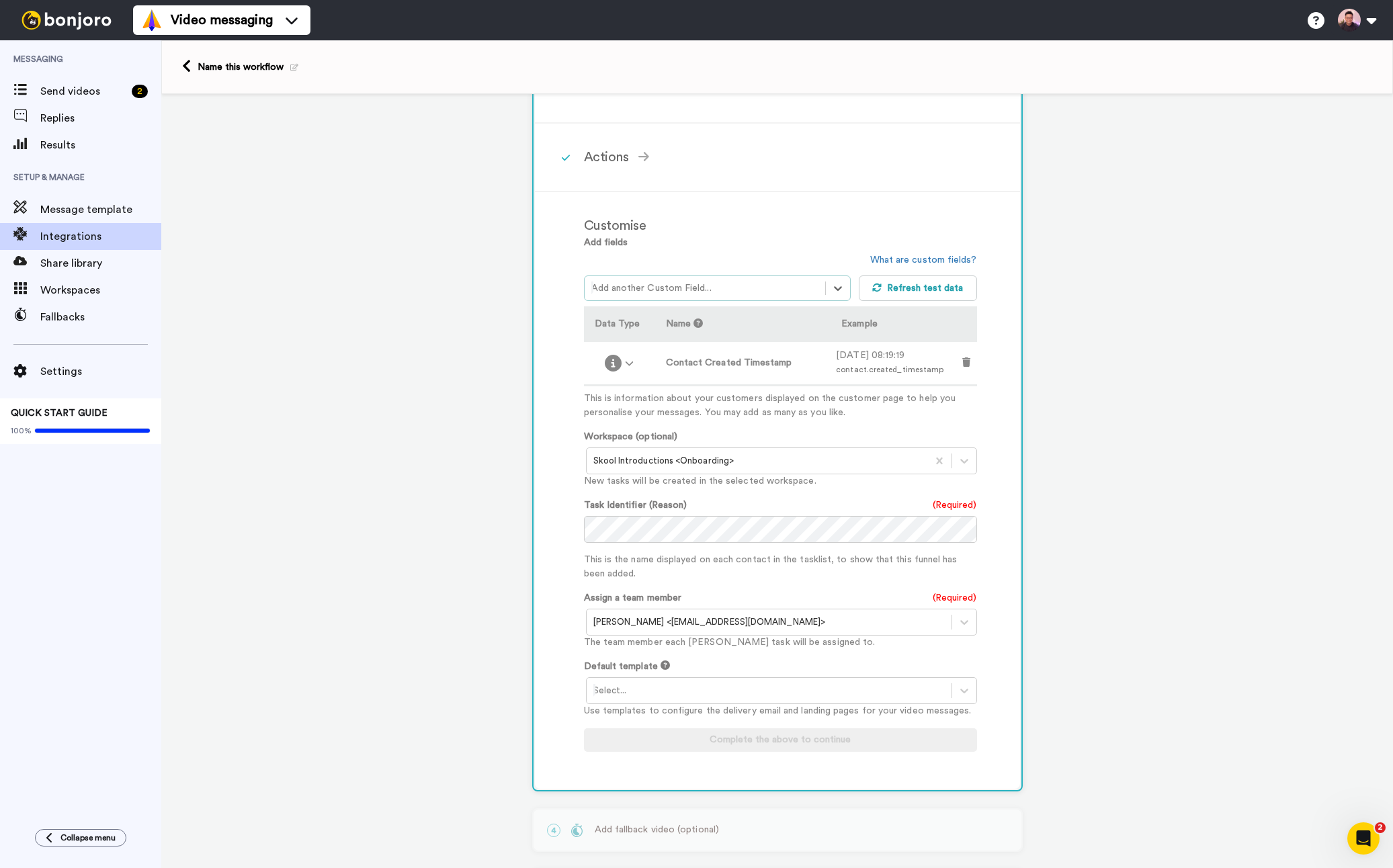
click at [749, 291] on div at bounding box center [706, 288] width 228 height 16
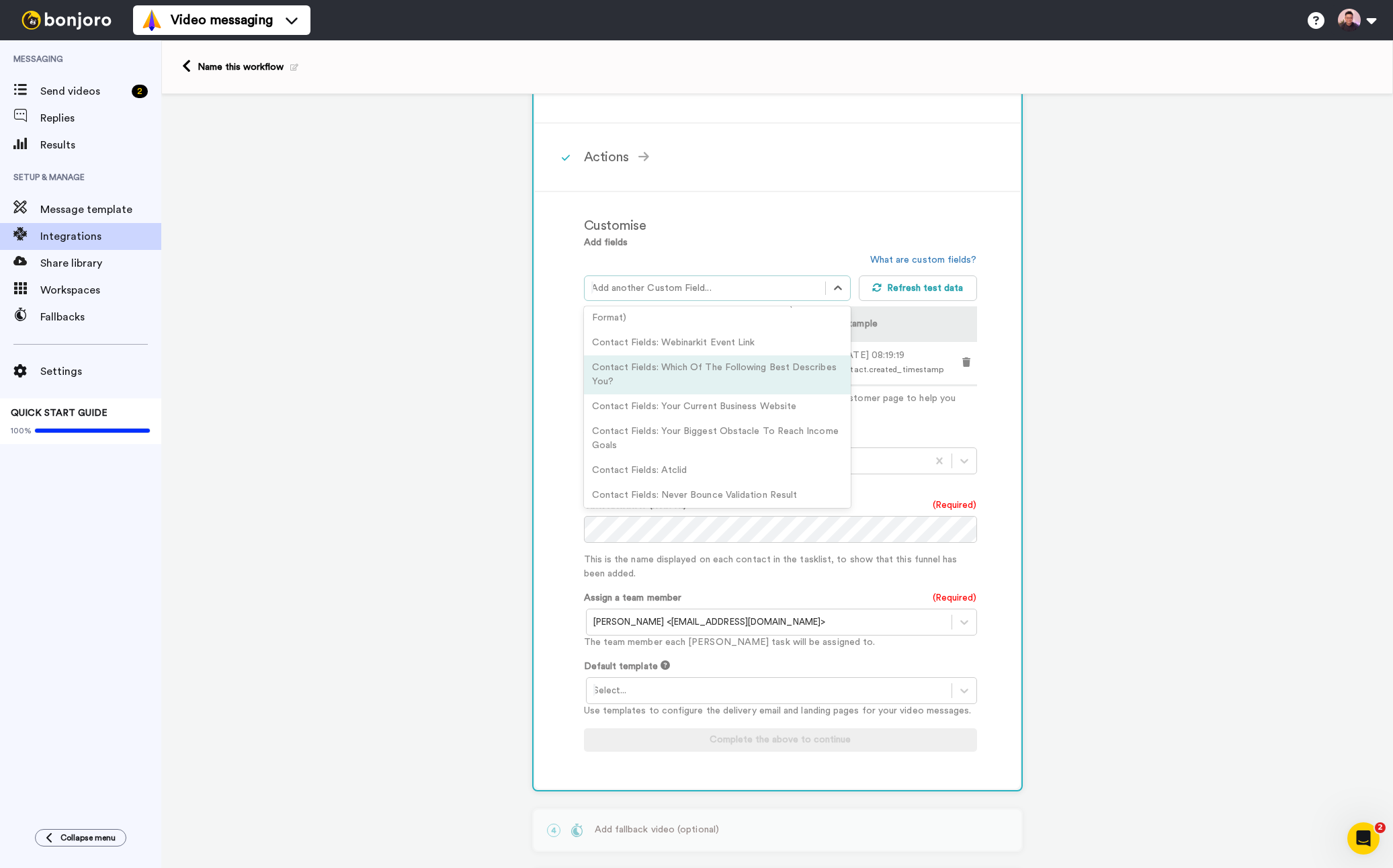
scroll to position [966, 0]
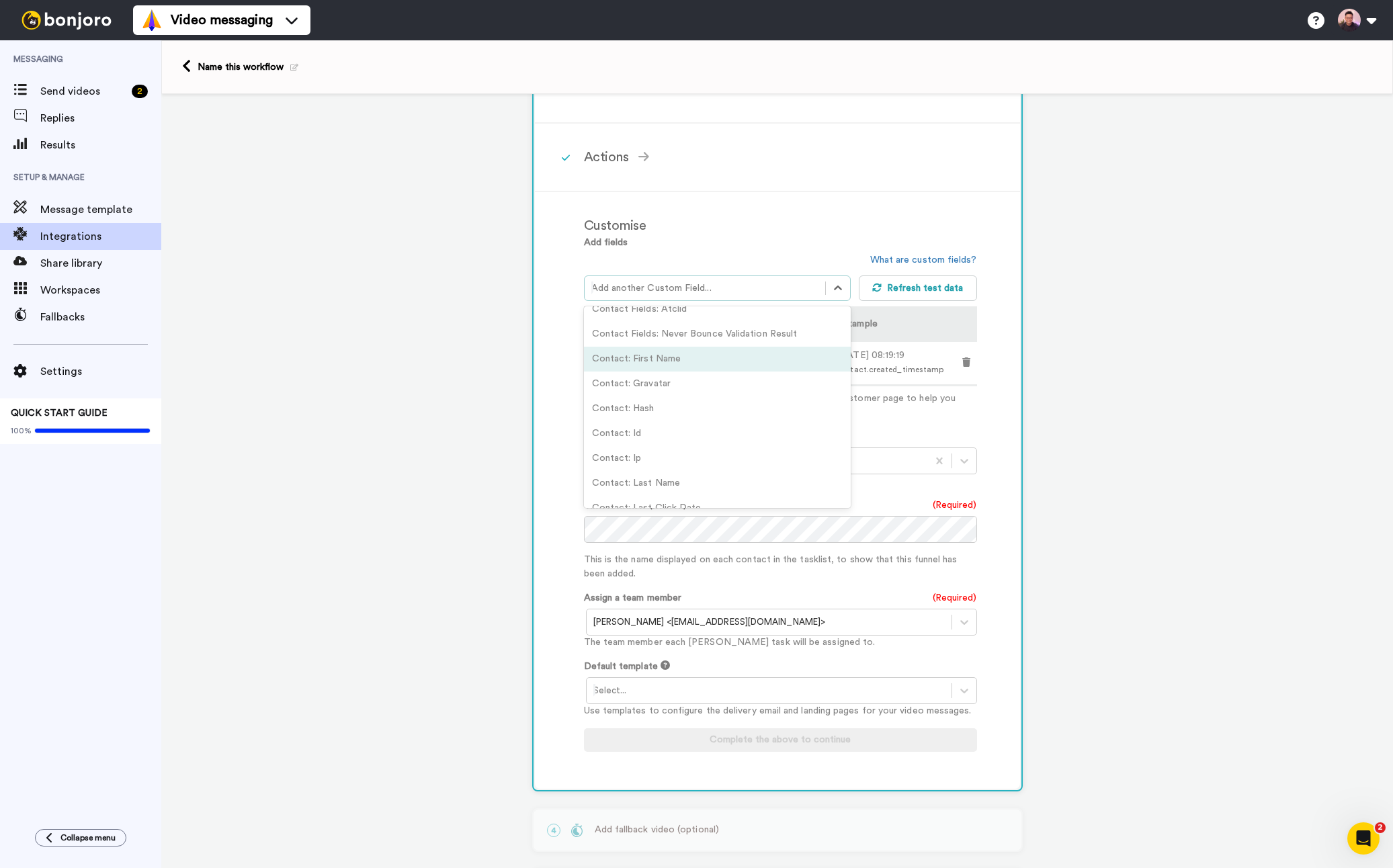
click at [766, 364] on div "Contact: First Name" at bounding box center [718, 359] width 268 height 25
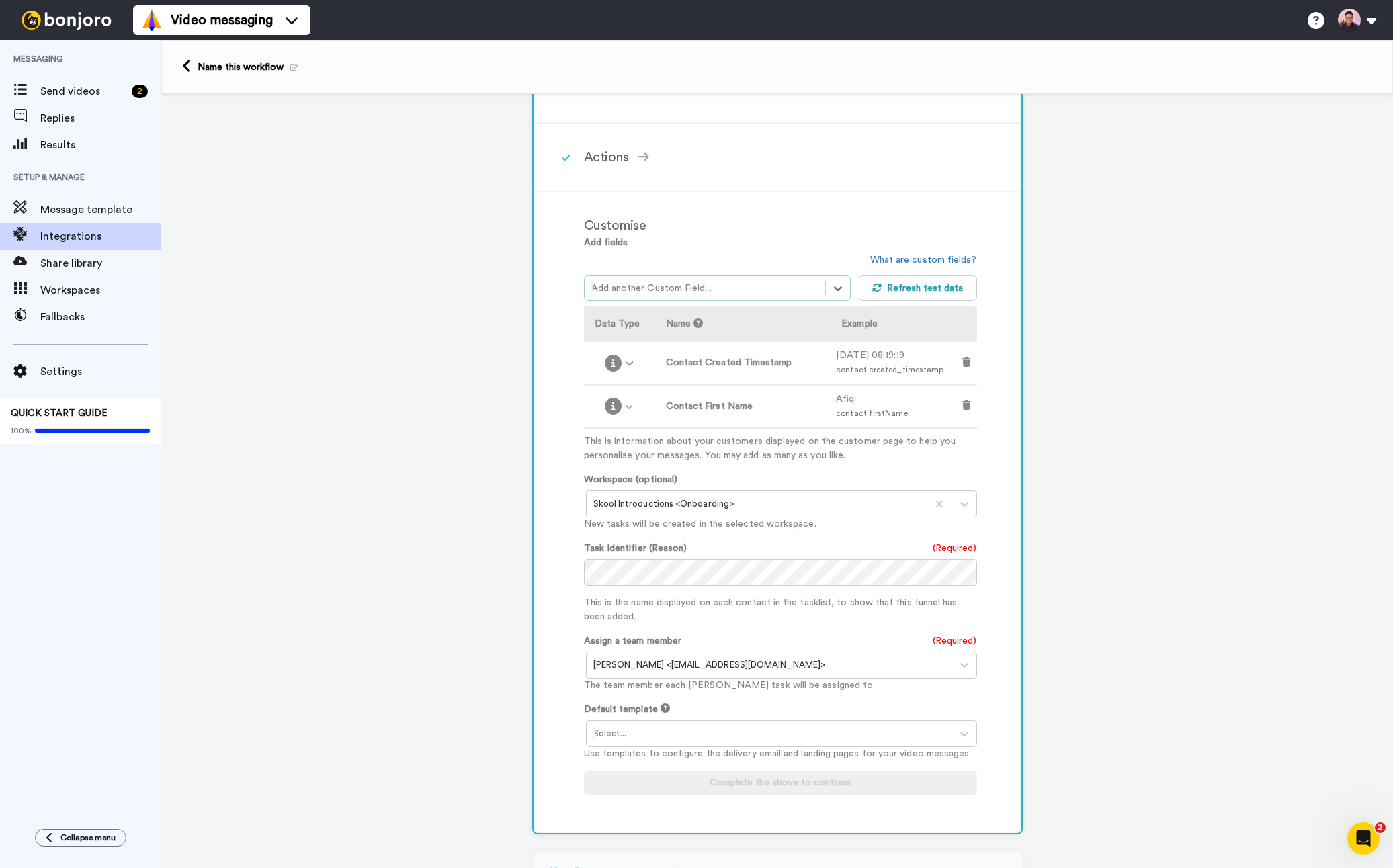
click at [762, 290] on div at bounding box center [706, 288] width 228 height 16
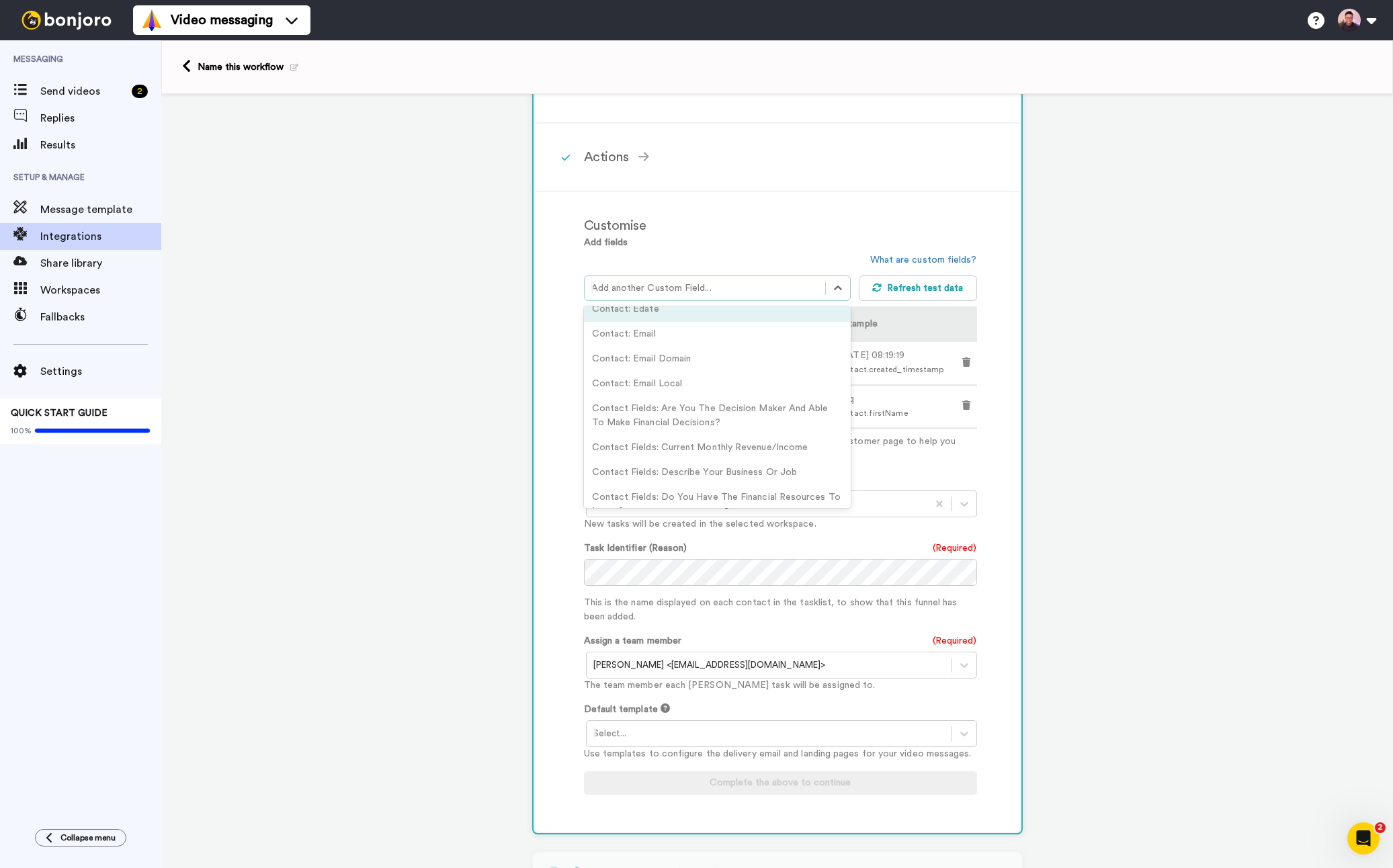
scroll to position [322, 0]
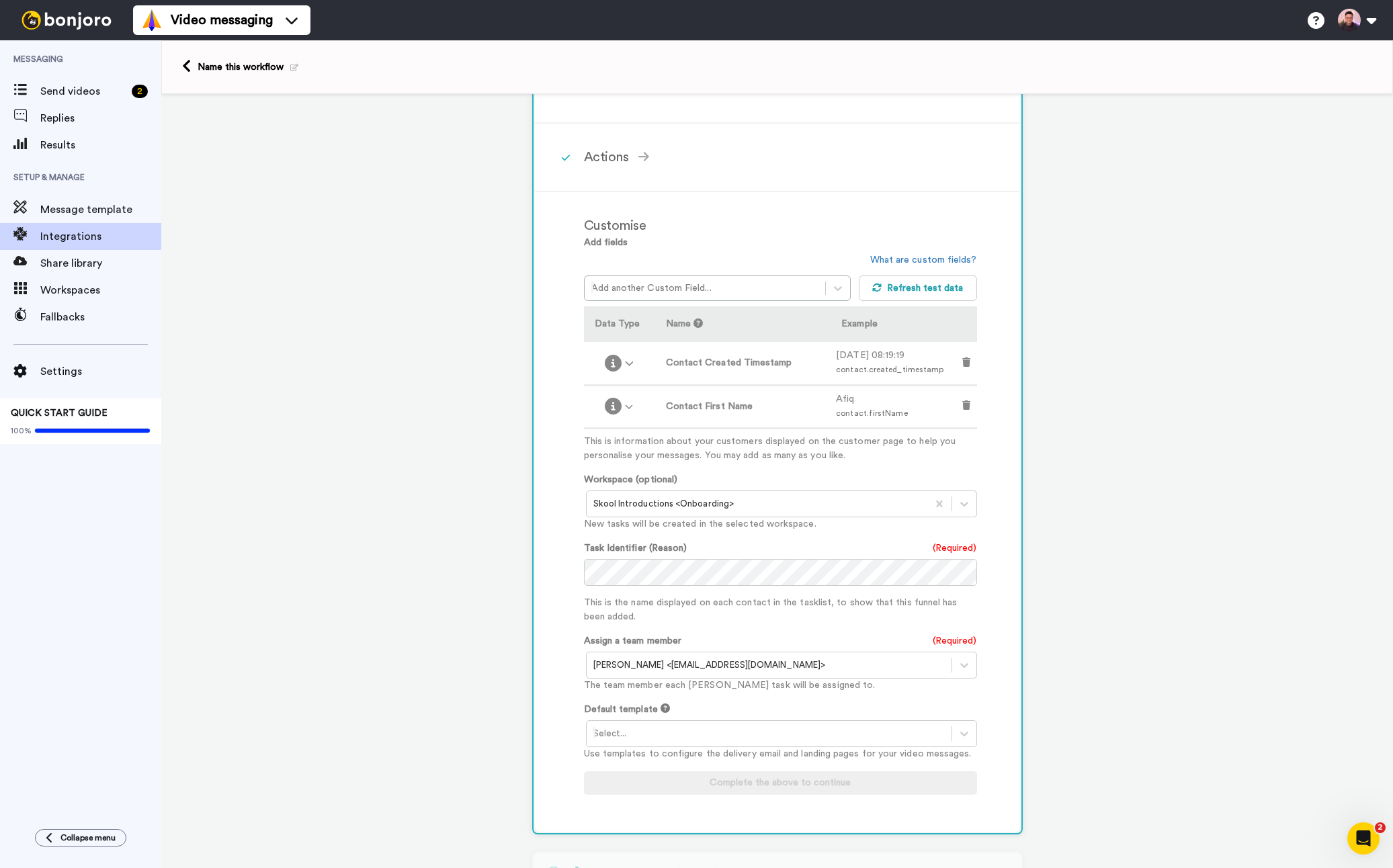
click at [855, 239] on div "Add fields Add another Custom Field... What are custom fields? Refresh test dat…" at bounding box center [780, 349] width 393 height 227
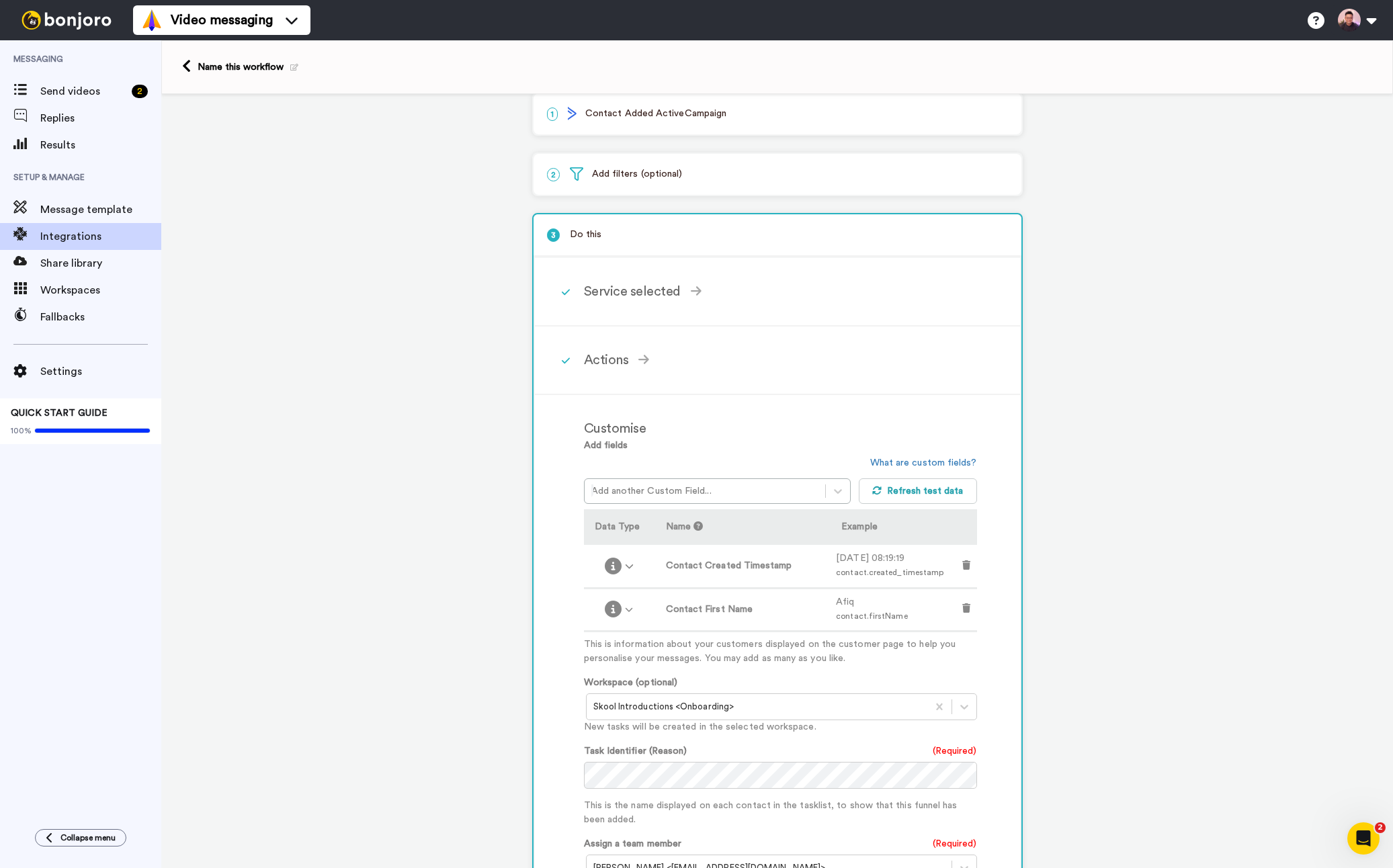
scroll to position [0, 0]
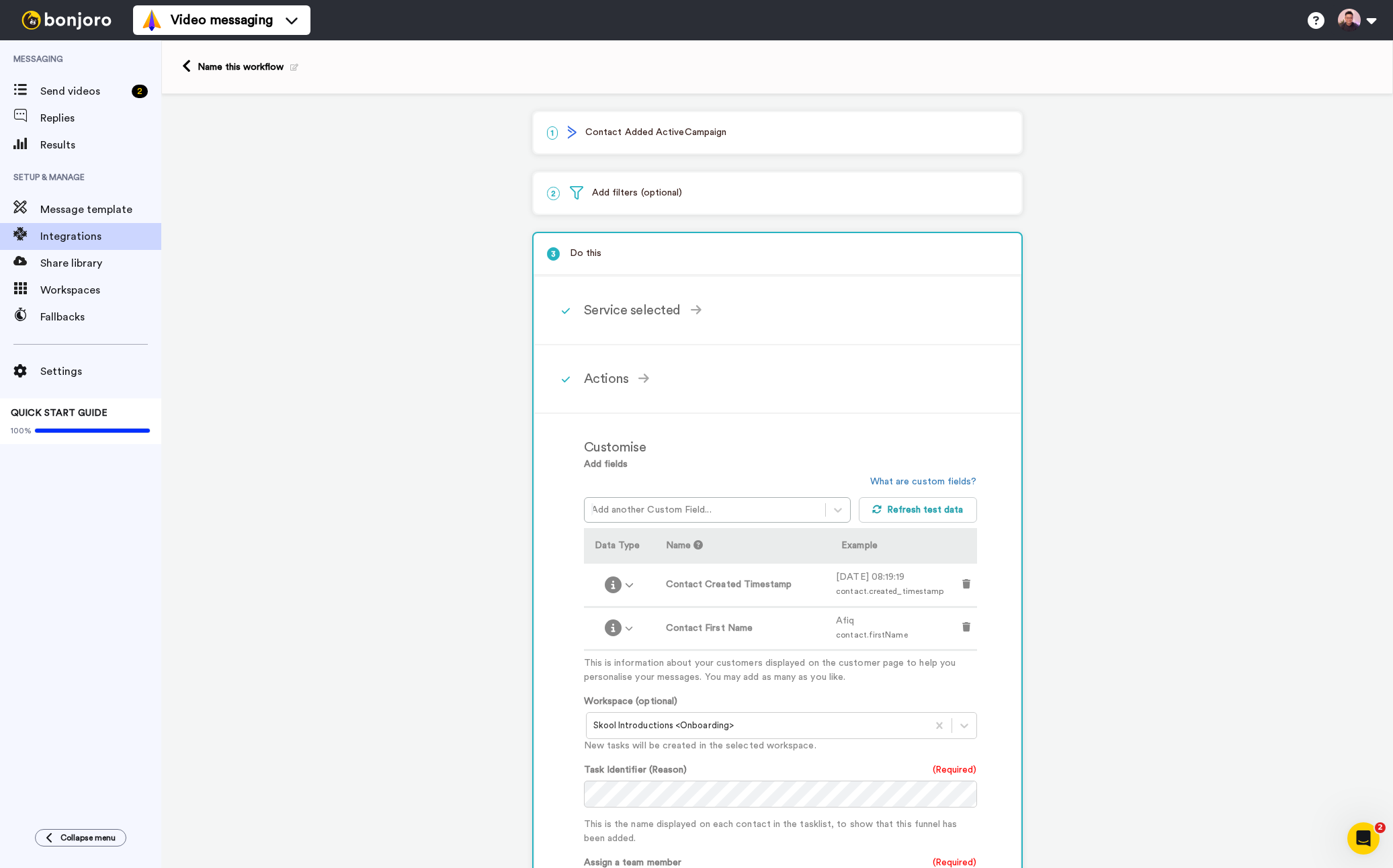
click at [1140, 422] on div "1 Contact Added ActiveCampaign Service selected ActiveCampaign AWeber Bonjoro C…" at bounding box center [777, 652] width 1232 height 1117
click at [603, 245] on div "3 Do this" at bounding box center [777, 254] width 488 height 42
click at [586, 252] on p "3 Do this" at bounding box center [777, 254] width 461 height 14
click at [208, 66] on div "Name this workflow" at bounding box center [248, 67] width 101 height 13
click at [292, 68] on icon at bounding box center [294, 68] width 8 height 8
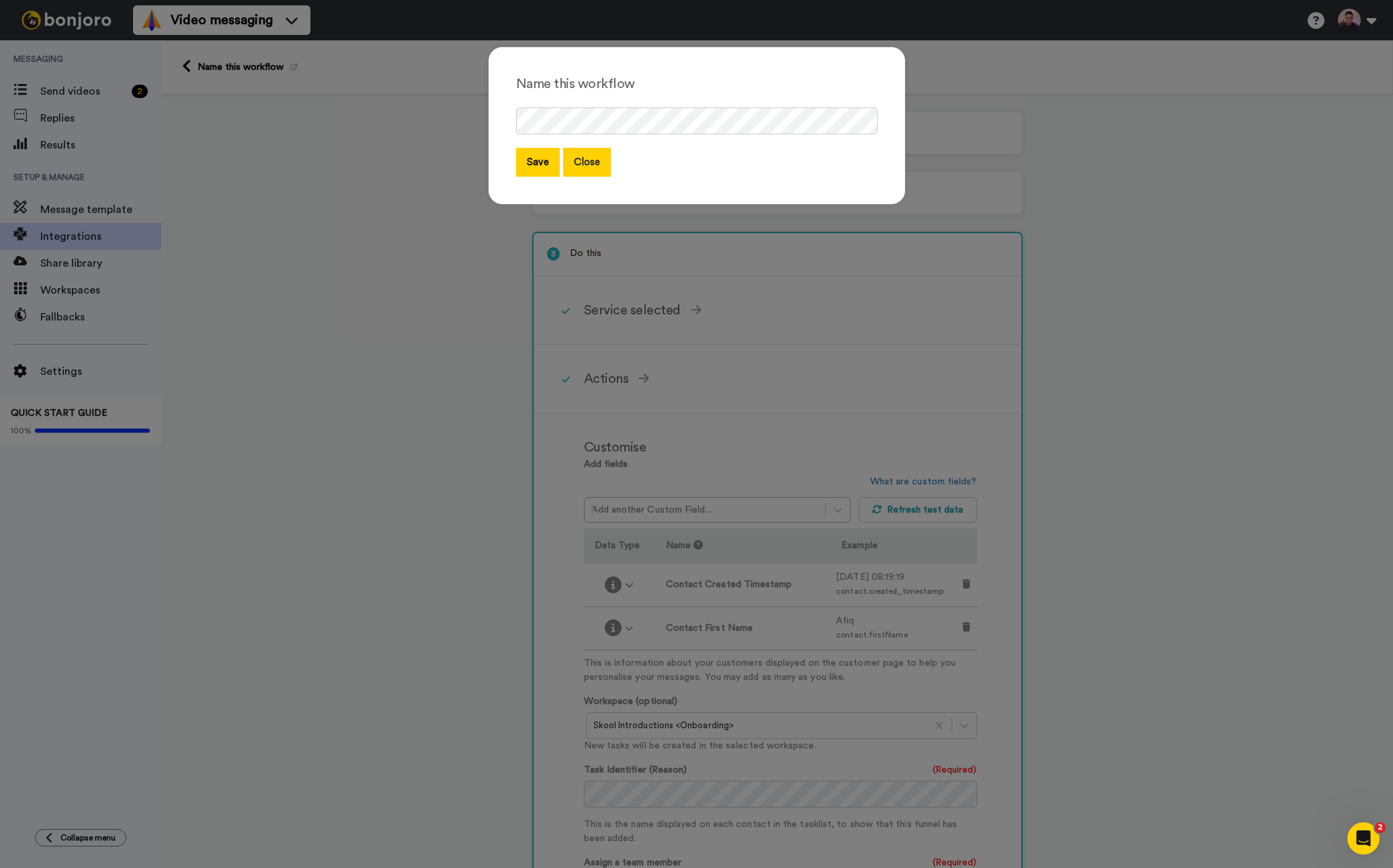
click at [587, 166] on button "Close" at bounding box center [587, 162] width 48 height 29
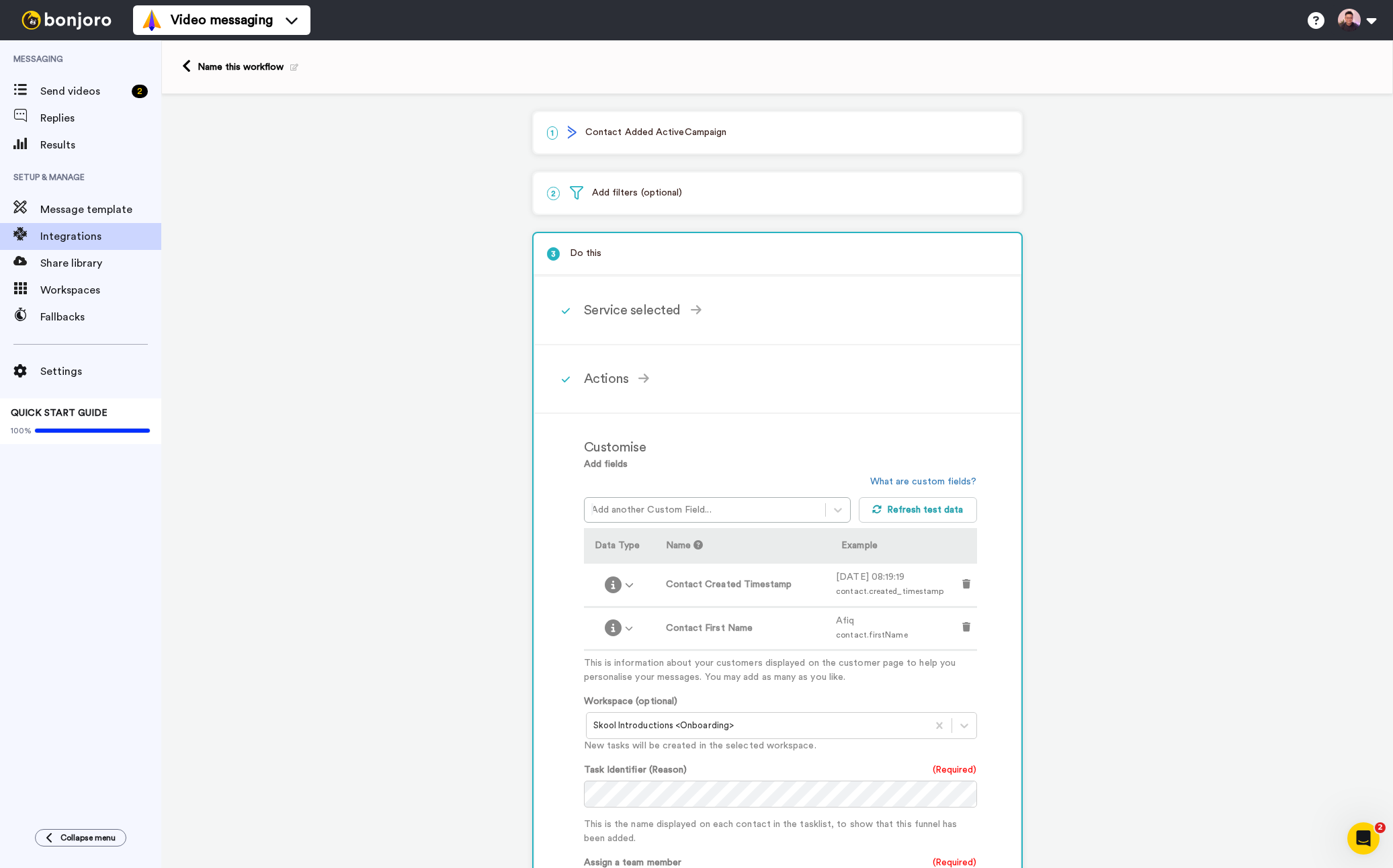
click at [198, 68] on div "Name this workflow" at bounding box center [248, 67] width 101 height 13
click at [189, 67] on icon at bounding box center [186, 66] width 8 height 14
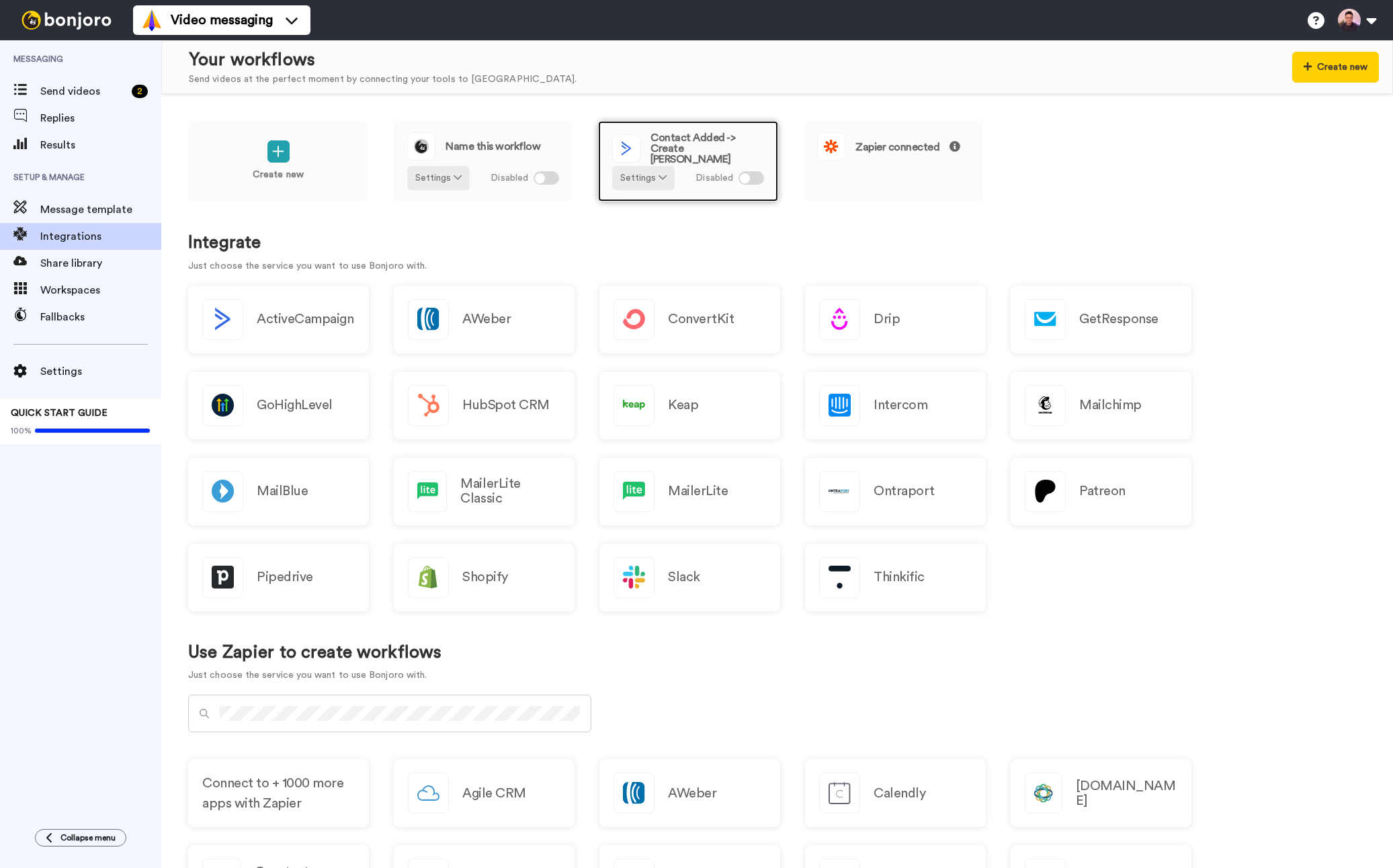
click at [716, 162] on div "Contact Added -> Create Bonjoro Settings Disabled" at bounding box center [688, 161] width 180 height 81
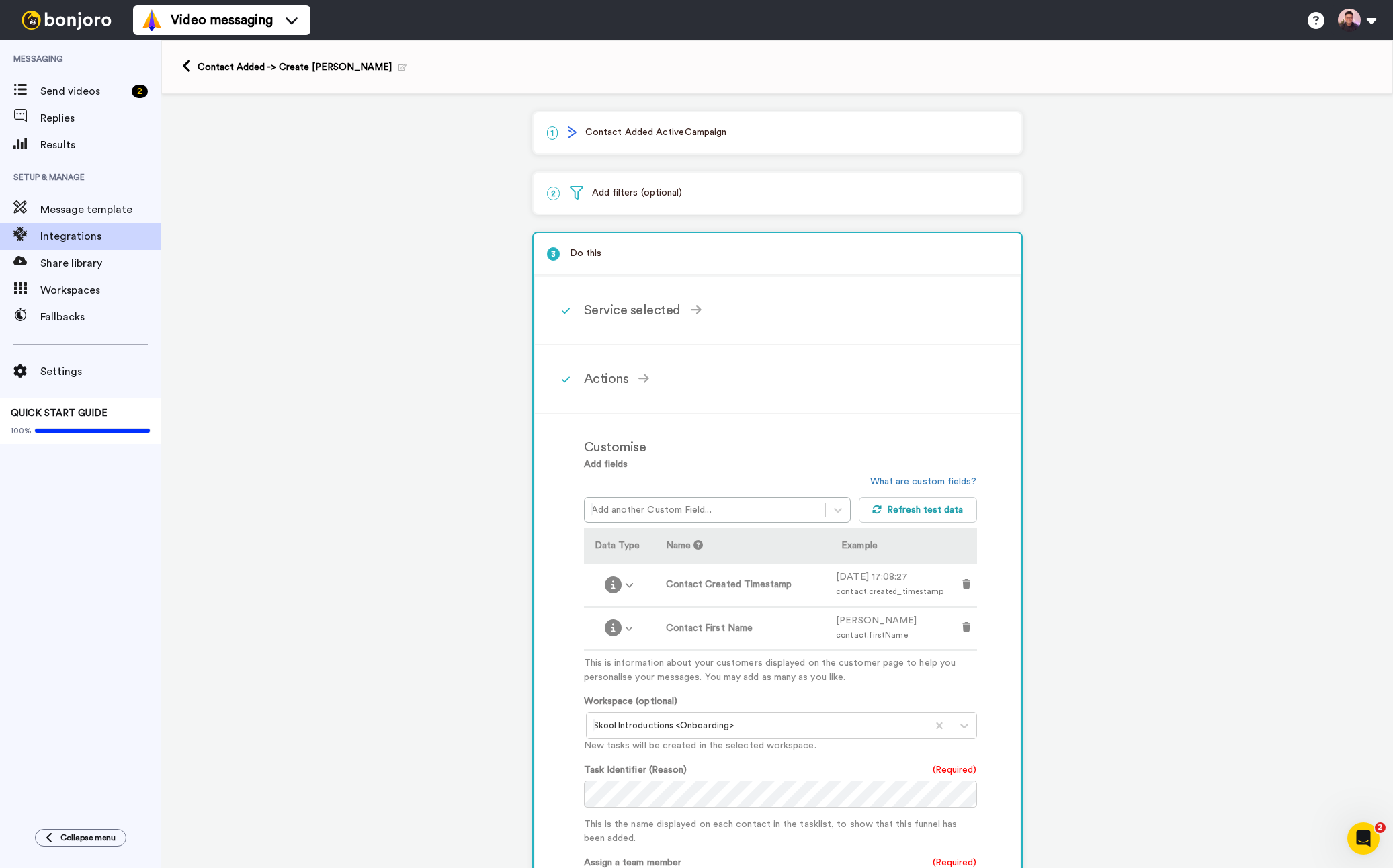
click at [620, 252] on p "3 Do this" at bounding box center [777, 254] width 461 height 14
click at [663, 183] on div "2 Add filters (optional)" at bounding box center [777, 192] width 488 height 41
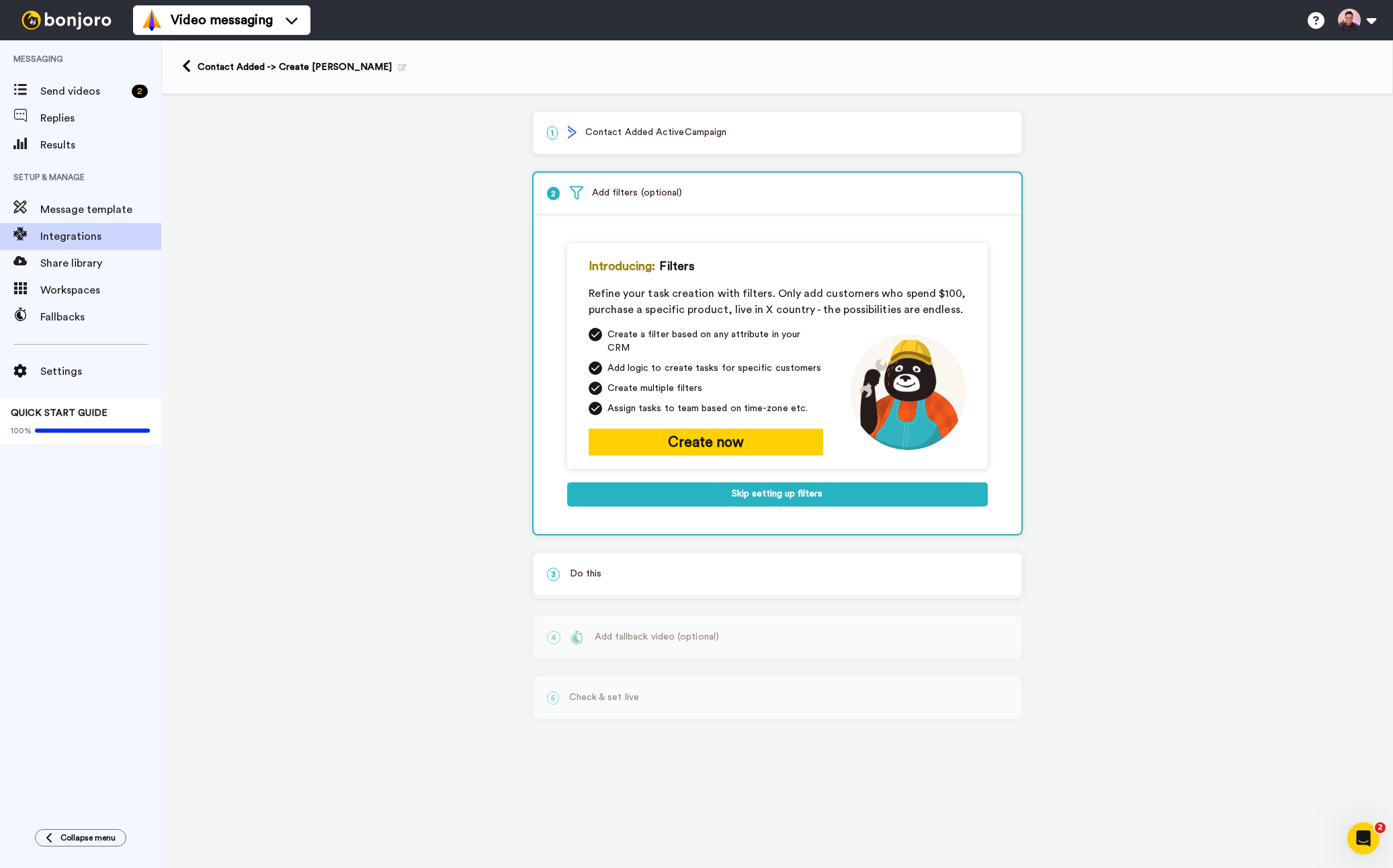
click at [680, 138] on p "1 Contact Added ActiveCampaign" at bounding box center [777, 132] width 461 height 14
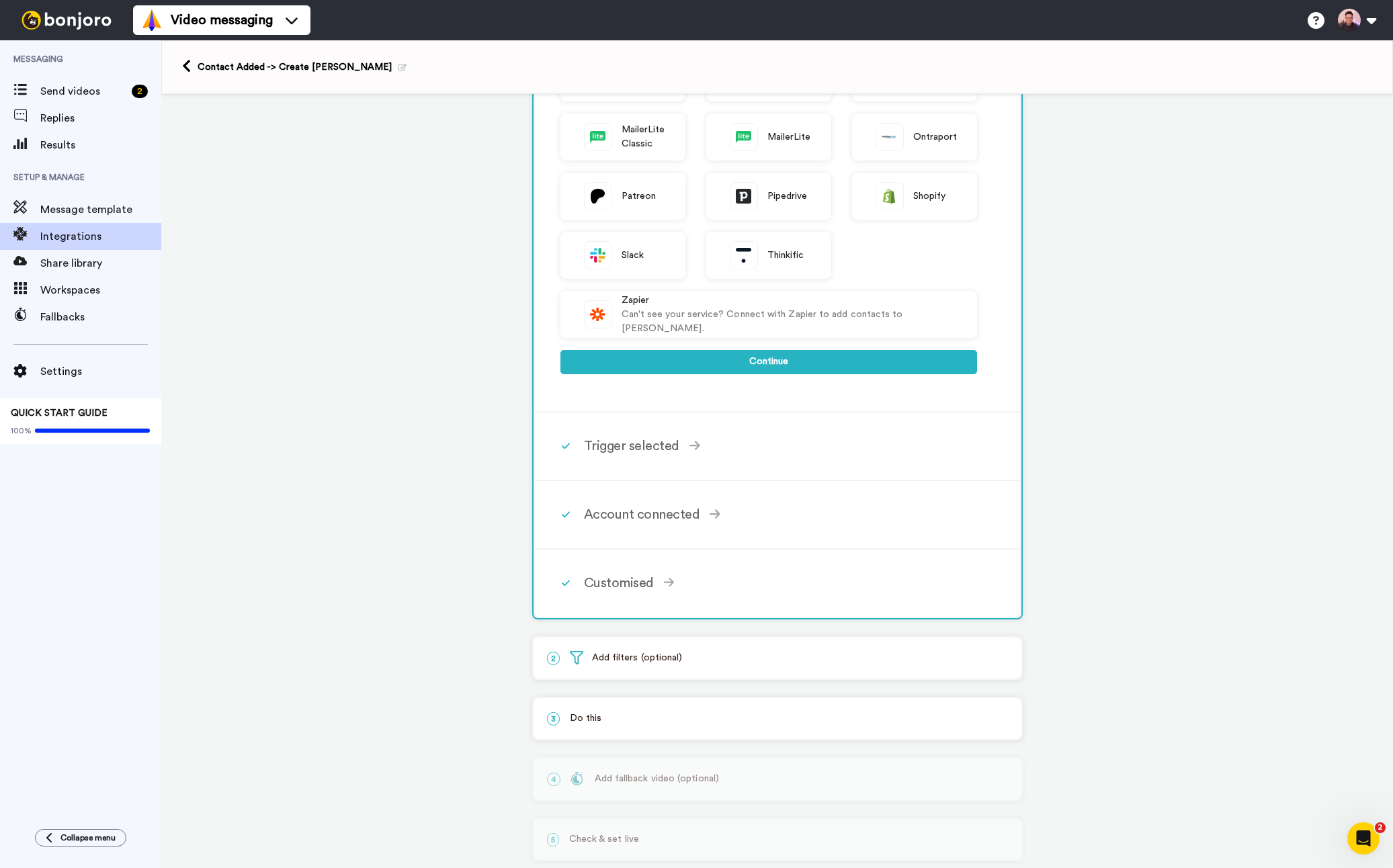
scroll to position [365, 0]
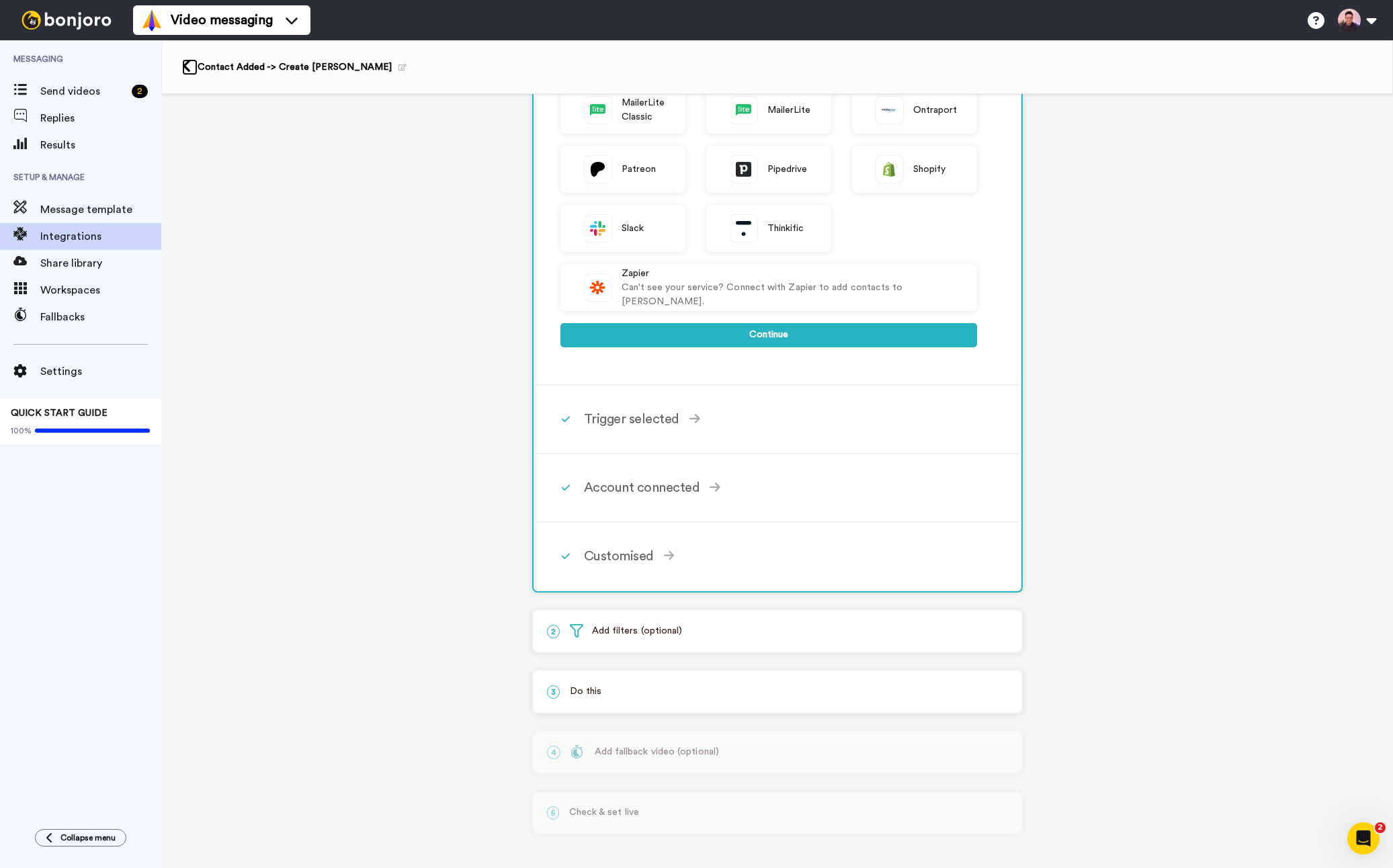
click at [185, 69] on icon at bounding box center [186, 66] width 8 height 14
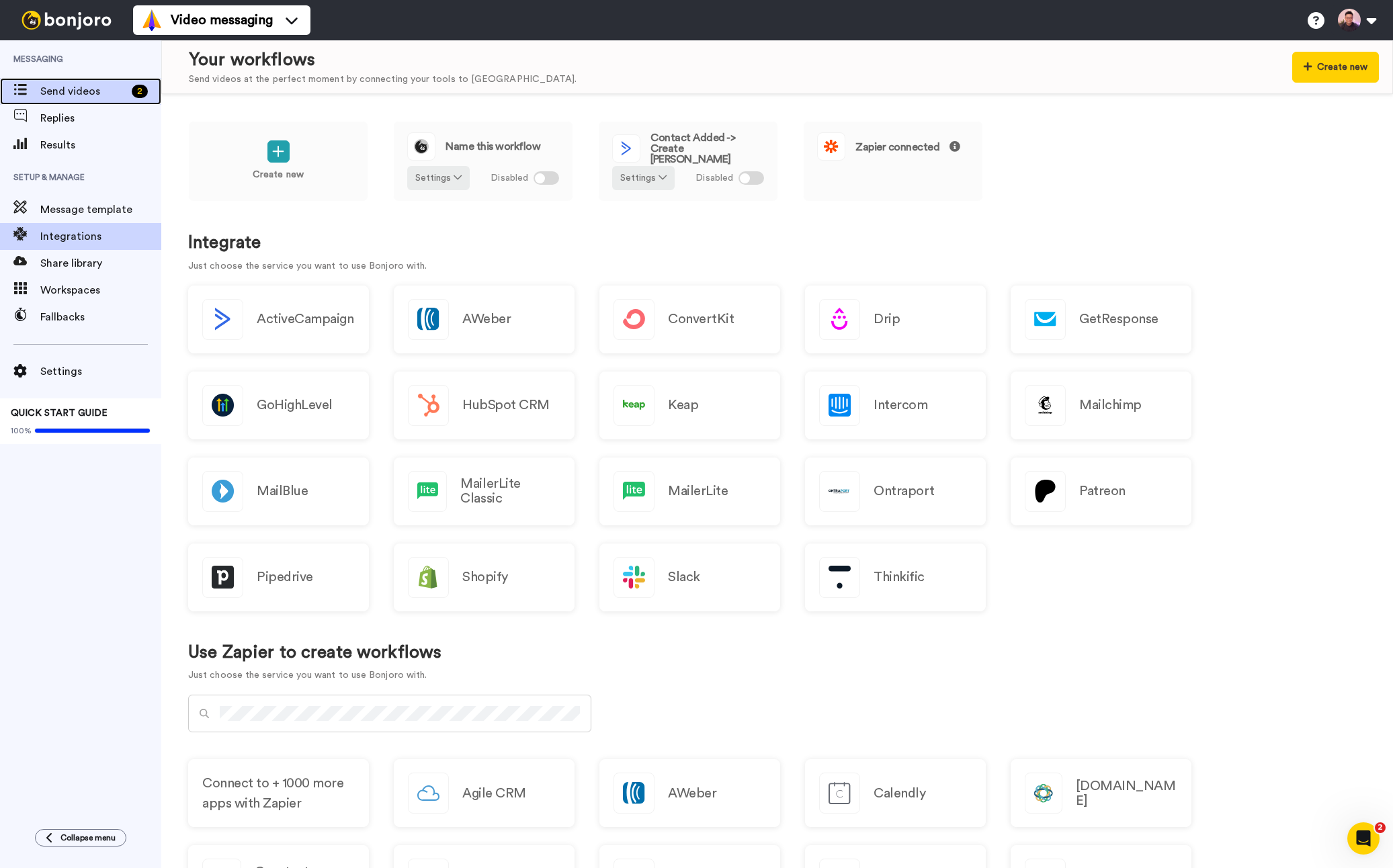
click at [76, 95] on span "Send videos" at bounding box center [83, 91] width 86 height 16
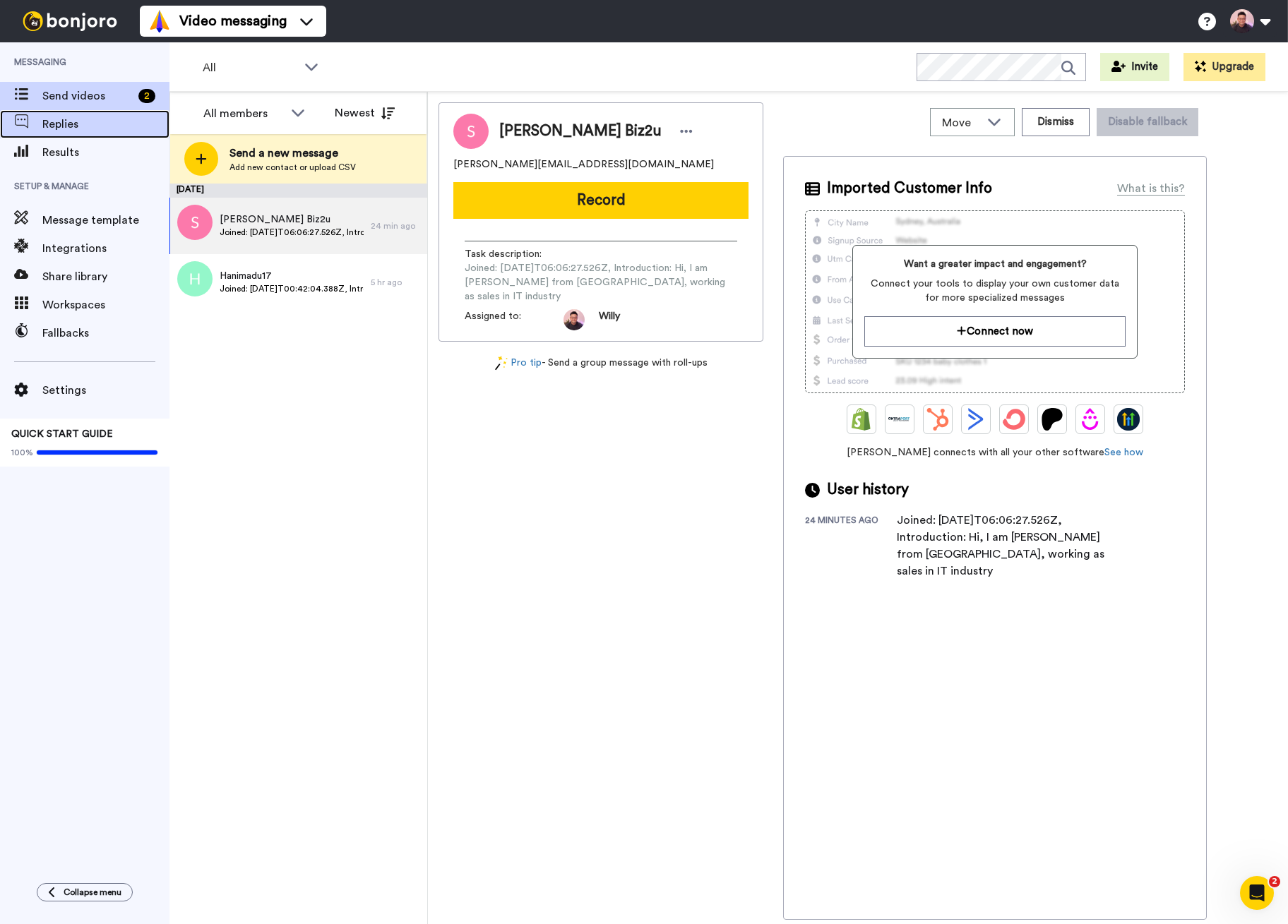
click at [108, 129] on span "Replies" at bounding box center [105, 124] width 127 height 17
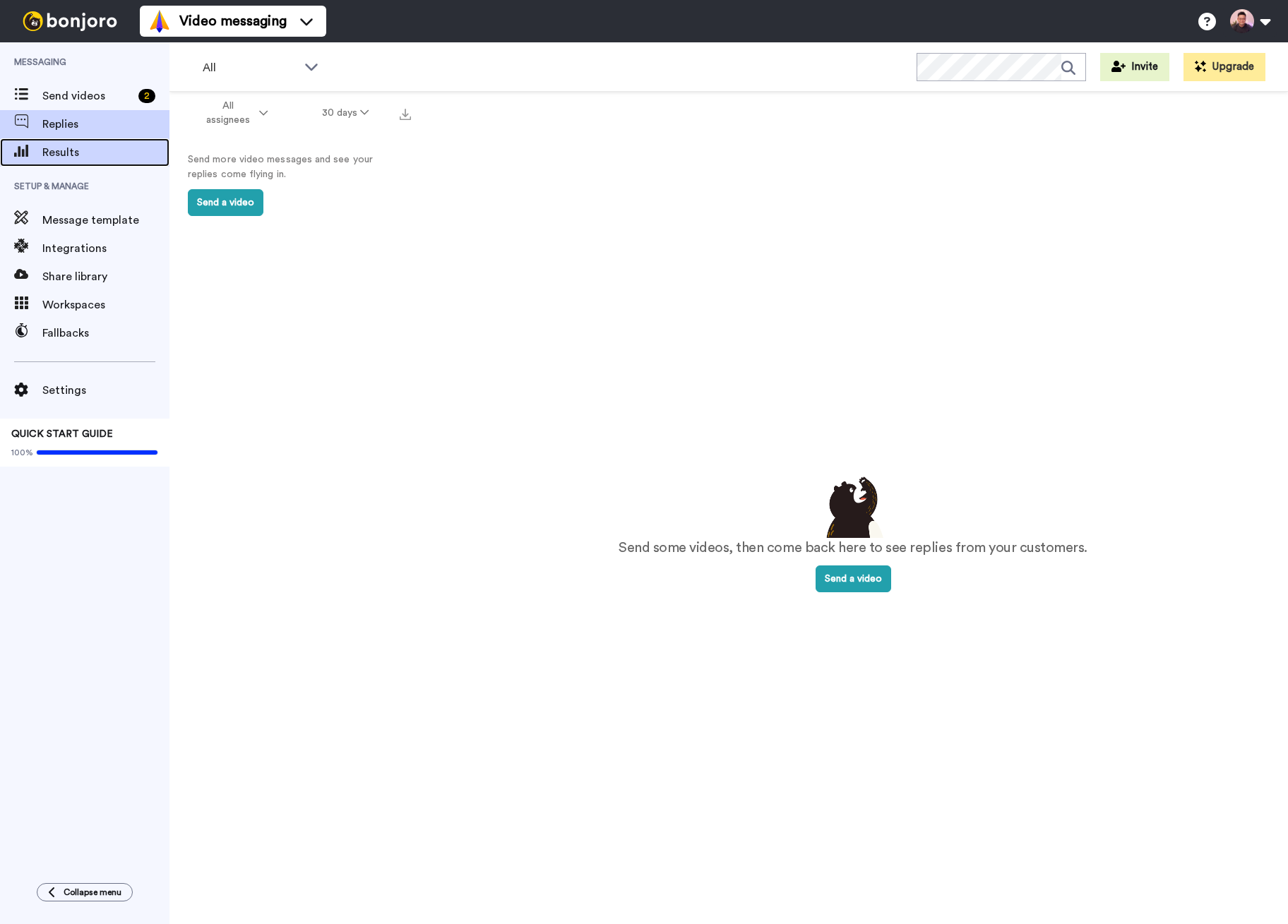
click at [89, 154] on span "Results" at bounding box center [105, 152] width 127 height 17
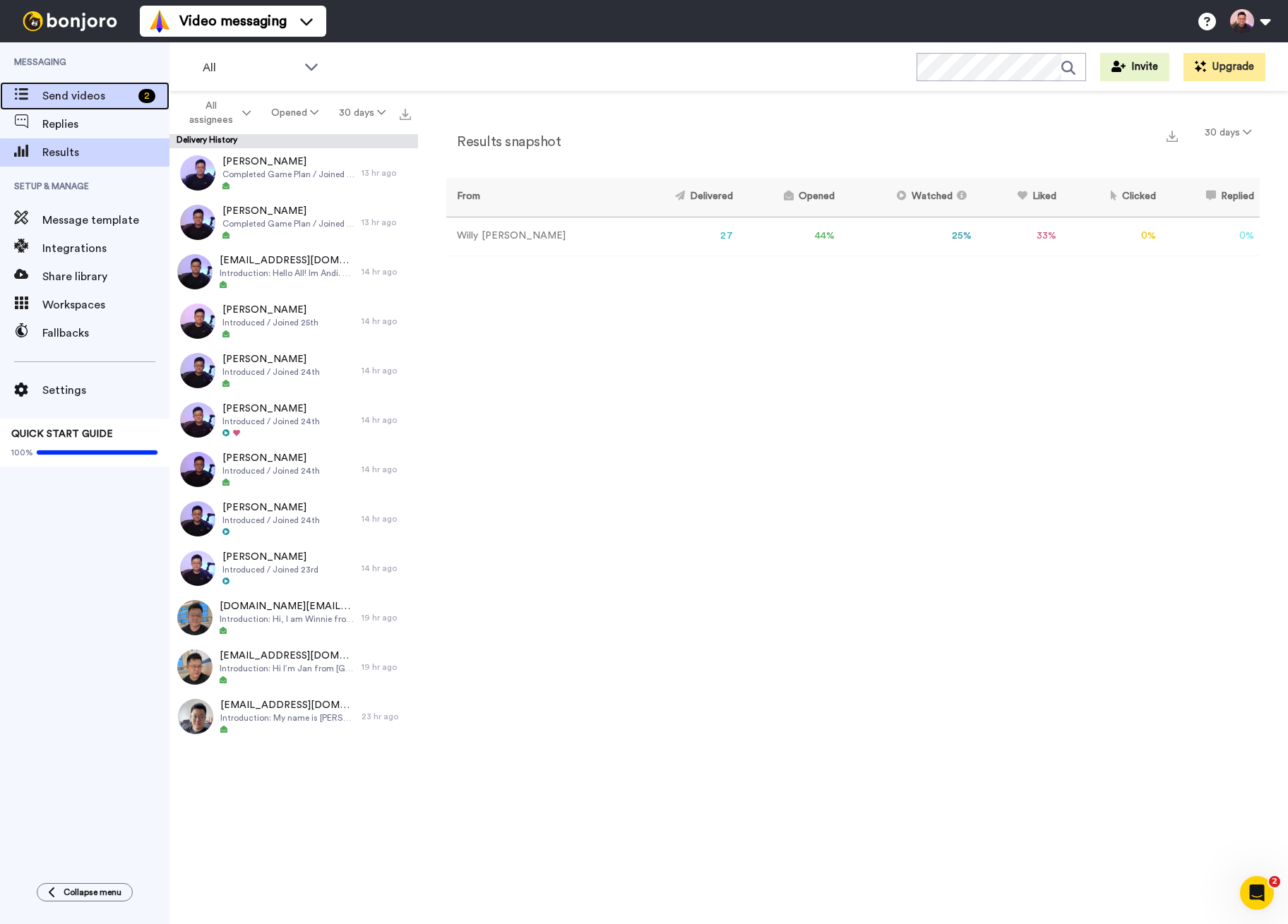
click at [91, 97] on span "Send videos" at bounding box center [87, 95] width 91 height 17
